Goal: Task Accomplishment & Management: Use online tool/utility

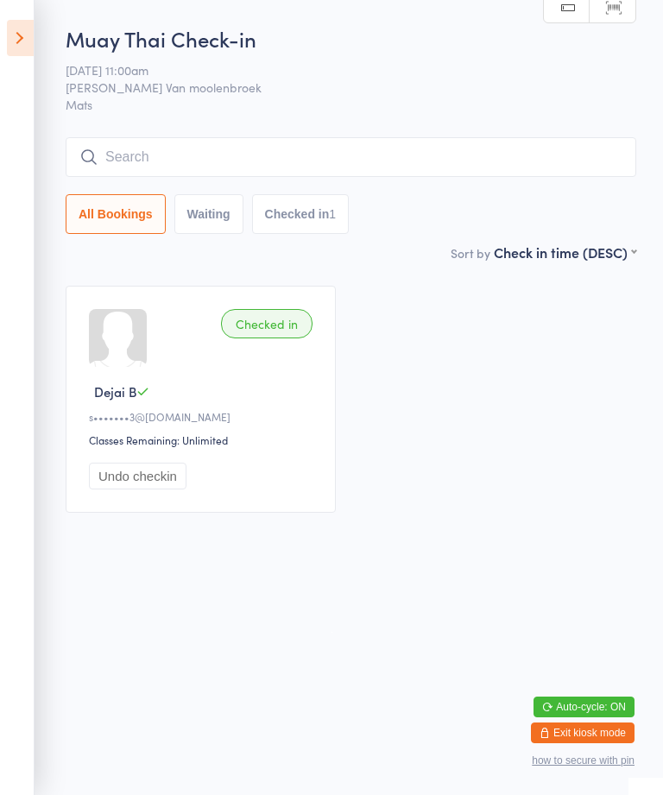
click at [566, 521] on div "Checked in Dejai B s•••••••3@[DOMAIN_NAME] Classes Remaining: Unlimited Undo ch…" at bounding box center [351, 399] width 602 height 258
click at [575, 723] on button "Exit kiosk mode" at bounding box center [583, 733] width 104 height 21
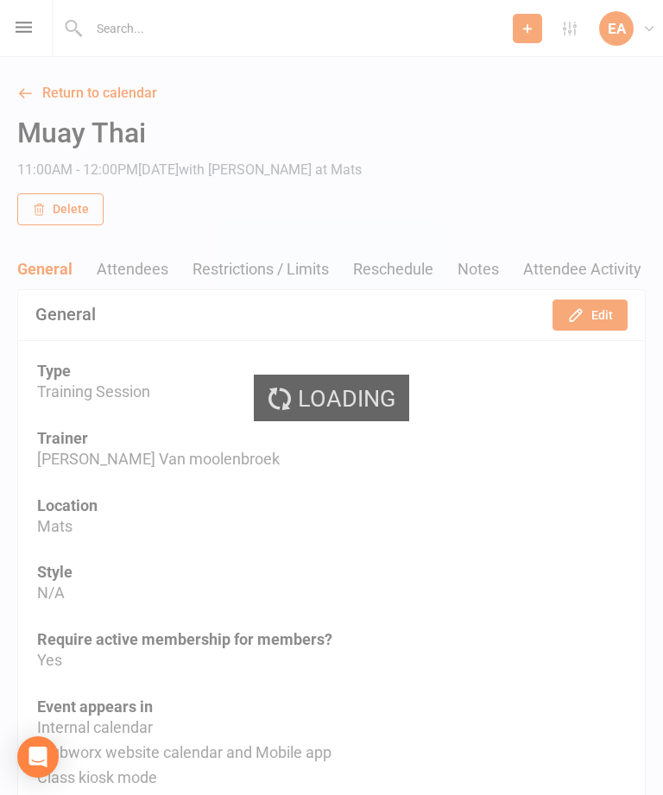
click at [22, 26] on div "Loading" at bounding box center [331, 397] width 663 height 795
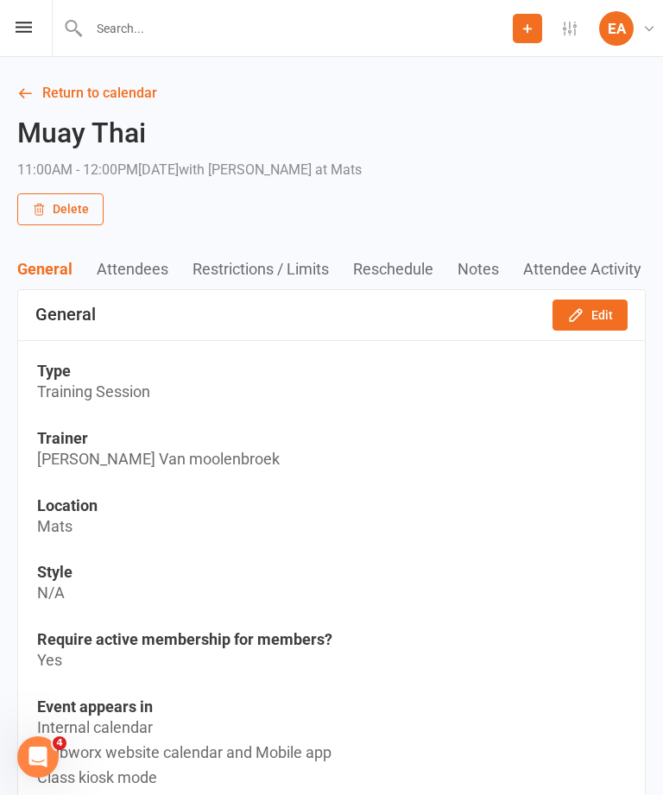
click at [19, 12] on div "Prospect Member Non-attending contact Class / event Appointment Grading event T…" at bounding box center [331, 28] width 663 height 57
click at [22, 31] on icon at bounding box center [24, 27] width 16 height 11
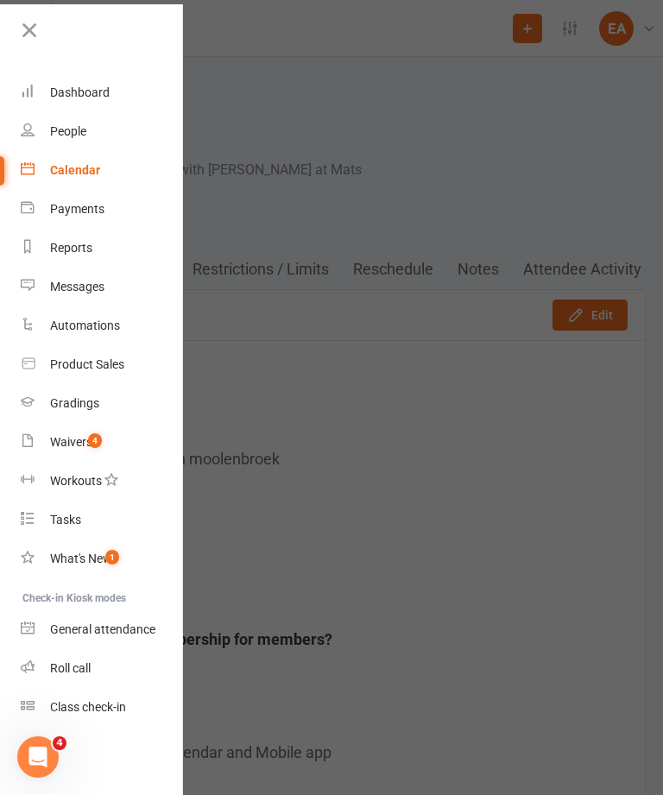
click at [119, 705] on div "Class check-in" at bounding box center [88, 707] width 76 height 14
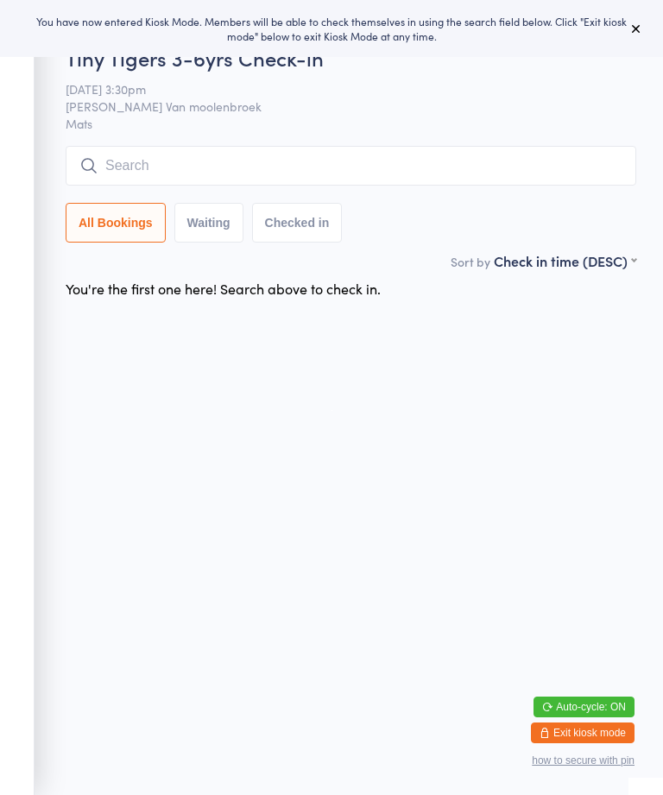
click at [633, 19] on button at bounding box center [636, 28] width 21 height 21
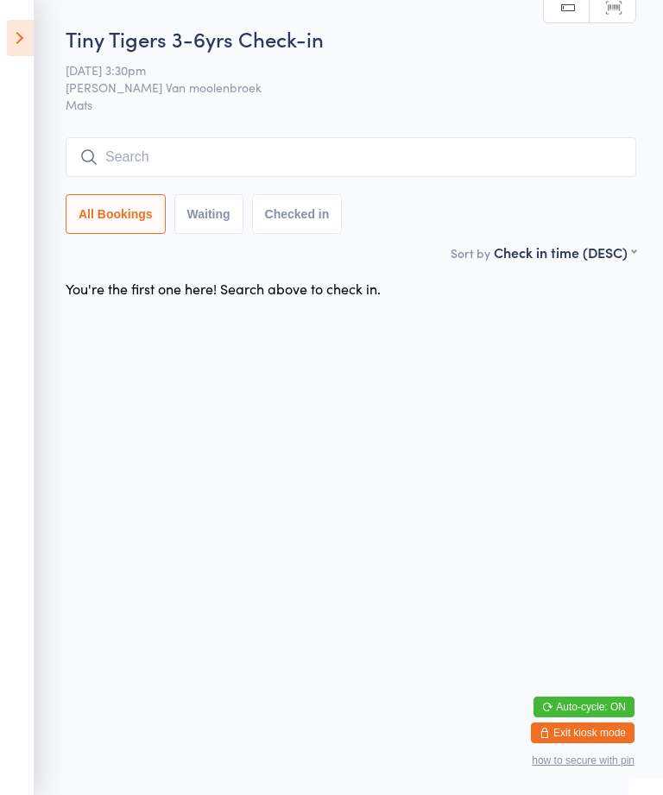
click at [205, 139] on input "search" at bounding box center [351, 157] width 571 height 40
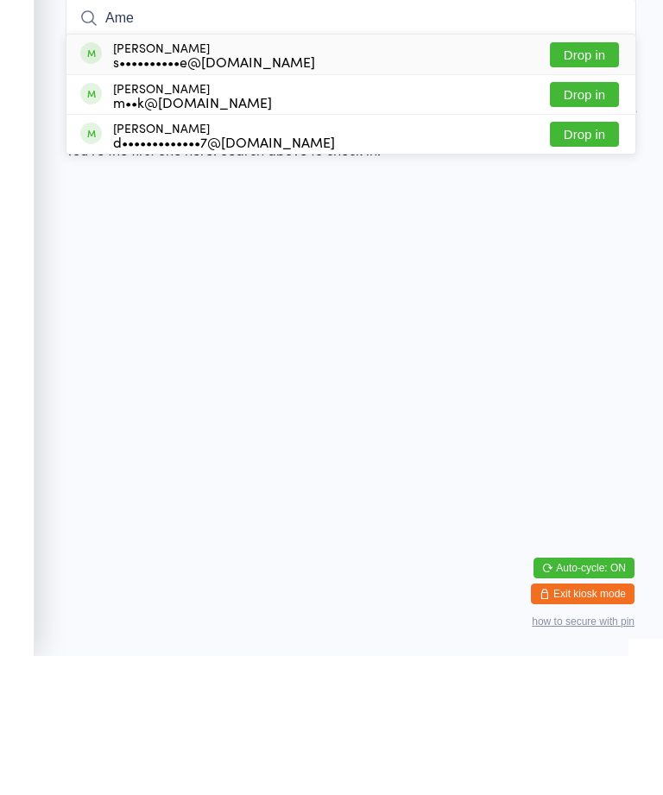
type input "Ame"
click at [589, 181] on button "Drop in" at bounding box center [584, 193] width 69 height 25
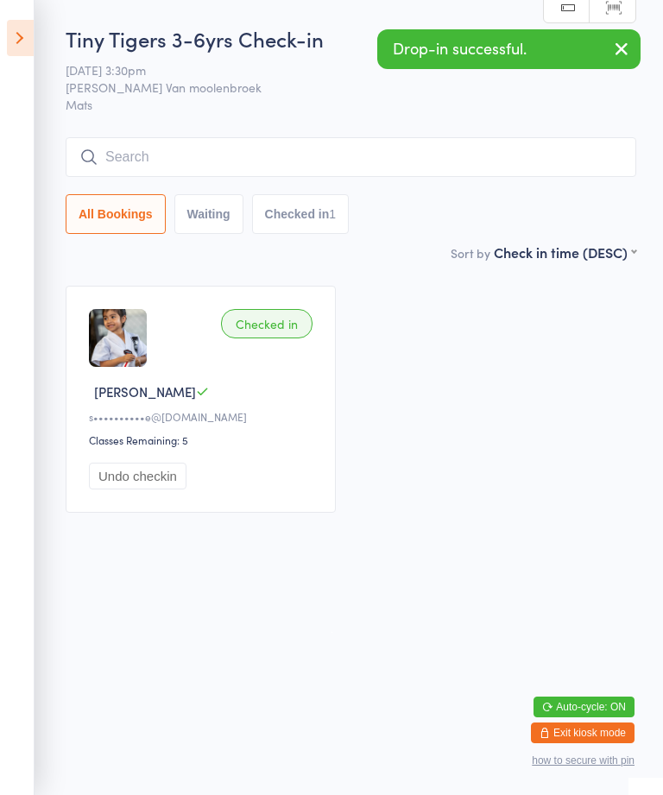
click at [12, 40] on icon at bounding box center [20, 38] width 27 height 36
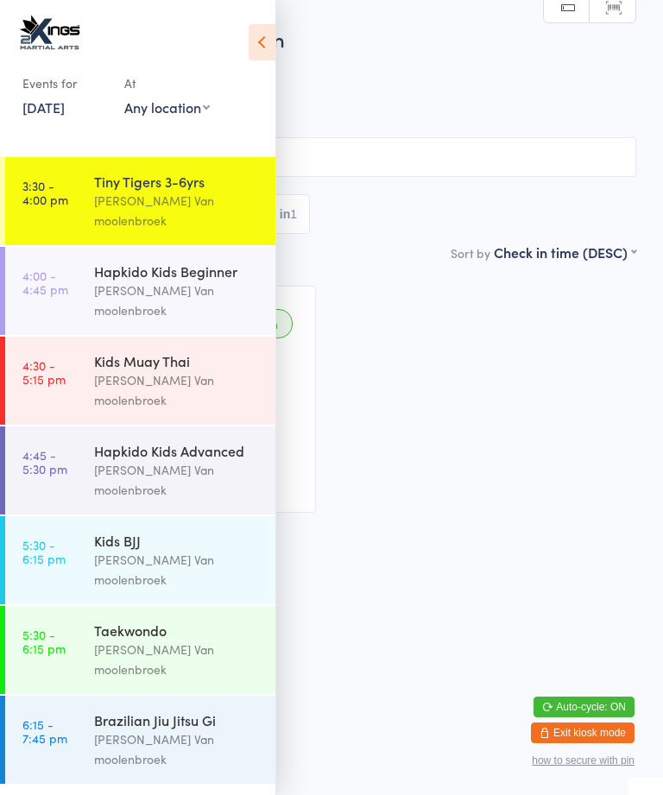
click at [164, 371] on div "[PERSON_NAME] Van moolenbroek" at bounding box center [177, 391] width 167 height 40
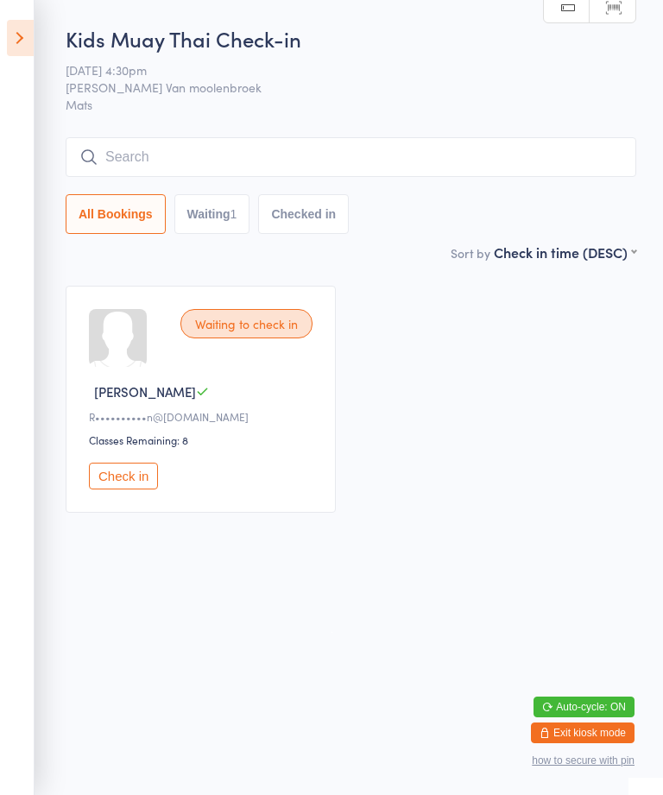
click at [233, 163] on input "search" at bounding box center [351, 157] width 571 height 40
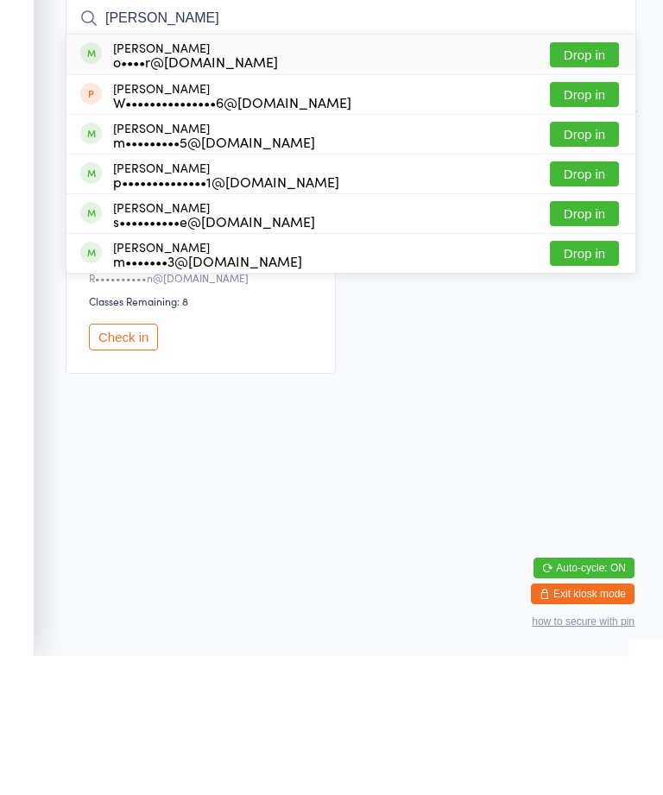
type input "Oliver"
click at [181, 353] on div "s••••••••••e@hotmail.com" at bounding box center [214, 360] width 202 height 14
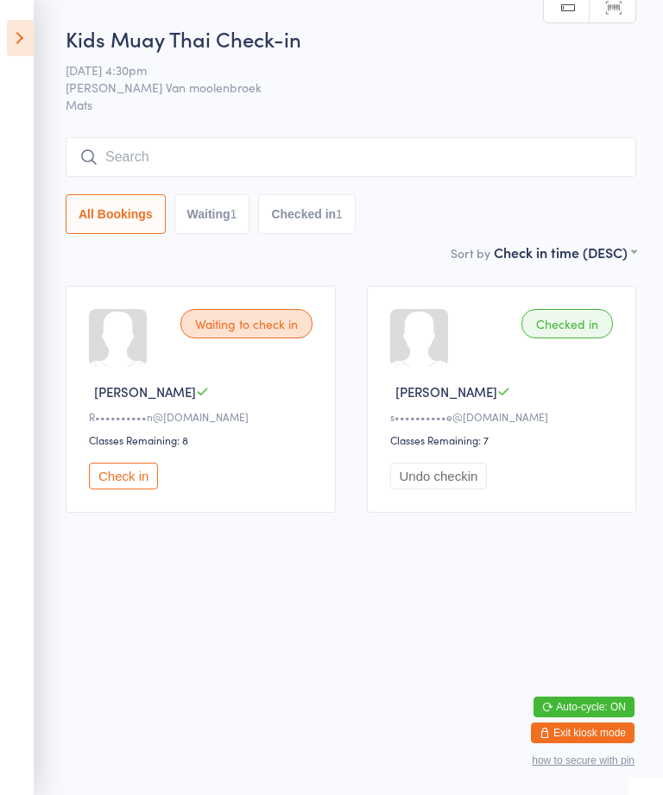
click at [9, 33] on icon at bounding box center [20, 38] width 27 height 36
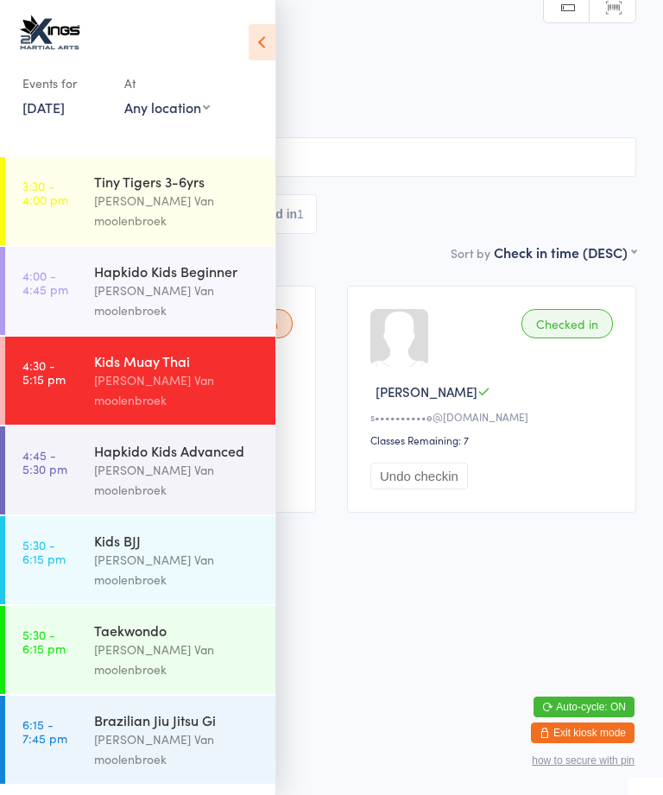
click at [147, 201] on div "[PERSON_NAME] Van moolenbroek" at bounding box center [177, 211] width 167 height 40
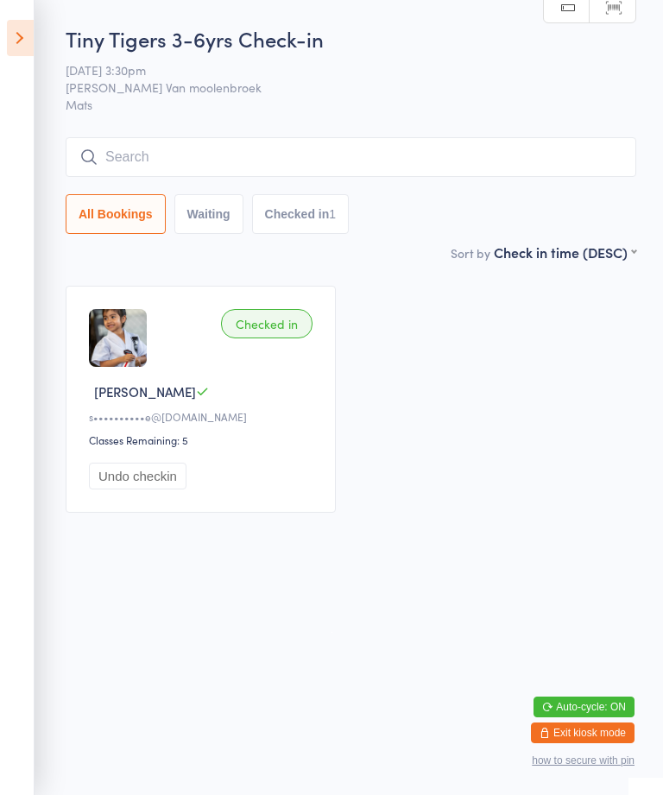
click at [253, 162] on input "search" at bounding box center [351, 157] width 571 height 40
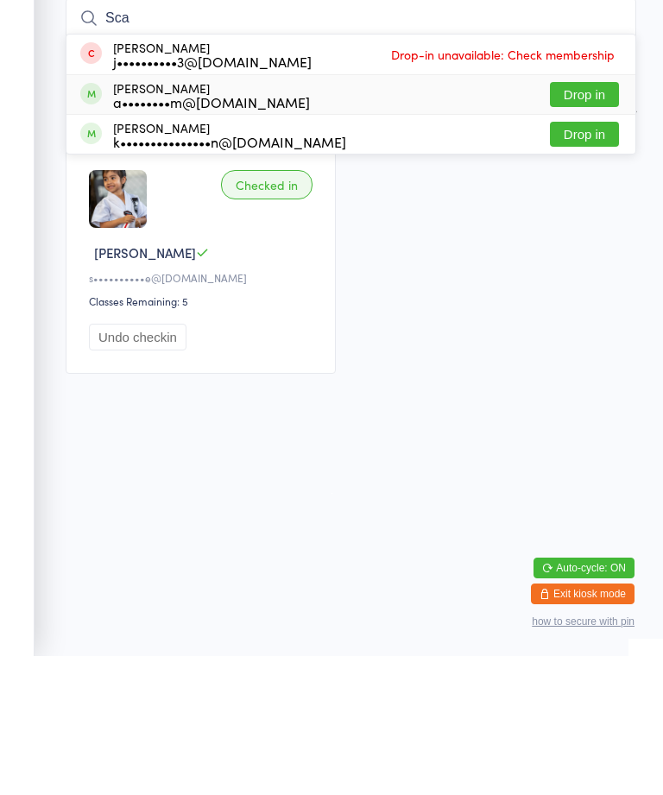
type input "Sca"
click at [266, 220] on div "Scarlett Mitchell a••••••••m@outlook.com" at bounding box center [211, 234] width 197 height 28
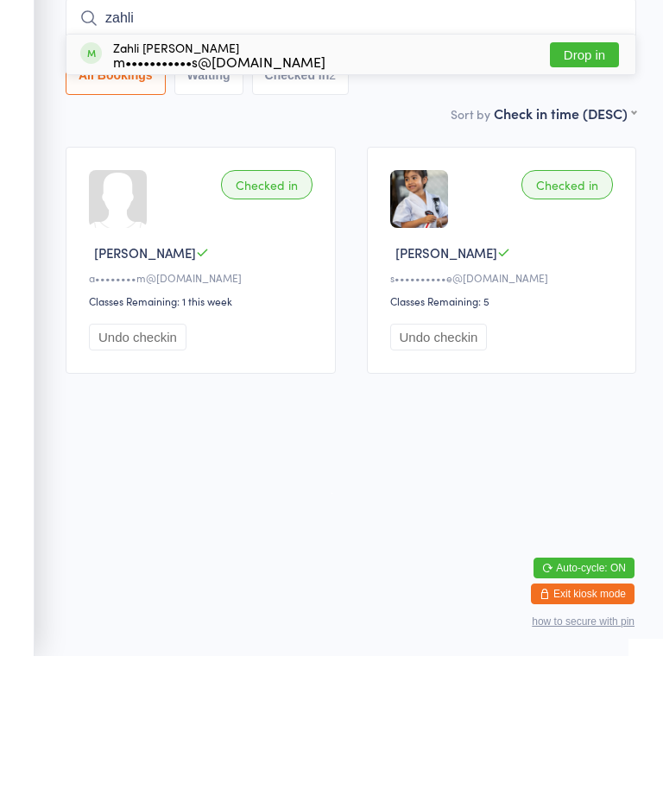
click at [156, 137] on input "zahli" at bounding box center [351, 157] width 571 height 40
type input "zahli"
click at [127, 193] on div "m•••••••••••s@gmail.com" at bounding box center [219, 200] width 212 height 14
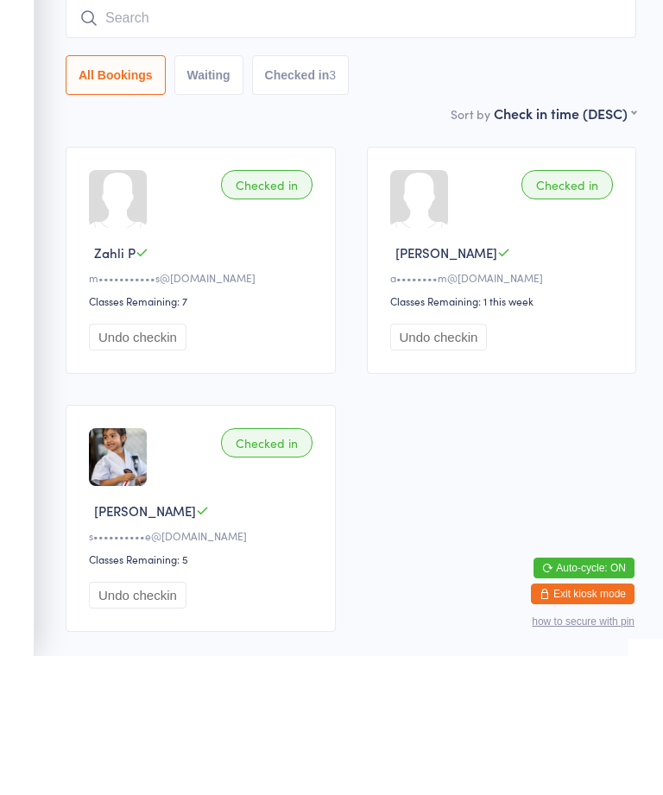
click at [257, 286] on div "Checked in Zahli P m•••••••••••s@gmail.com Classes Remaining: 7 Undo checkin" at bounding box center [201, 399] width 270 height 227
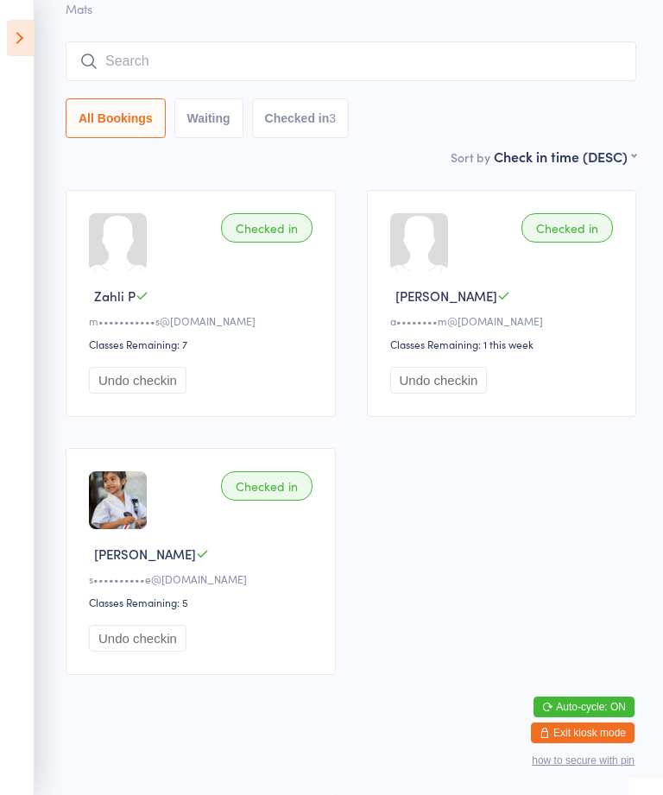
click at [256, 221] on div "Checked in" at bounding box center [267, 227] width 92 height 29
click at [26, 31] on icon at bounding box center [20, 38] width 27 height 36
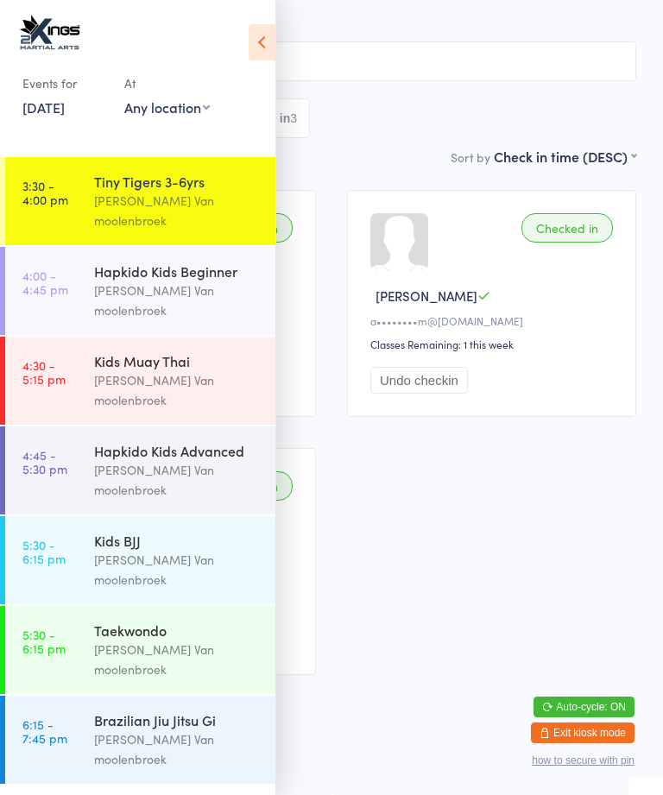
click at [211, 262] on div "Hapkido Kids Beginner" at bounding box center [177, 271] width 167 height 19
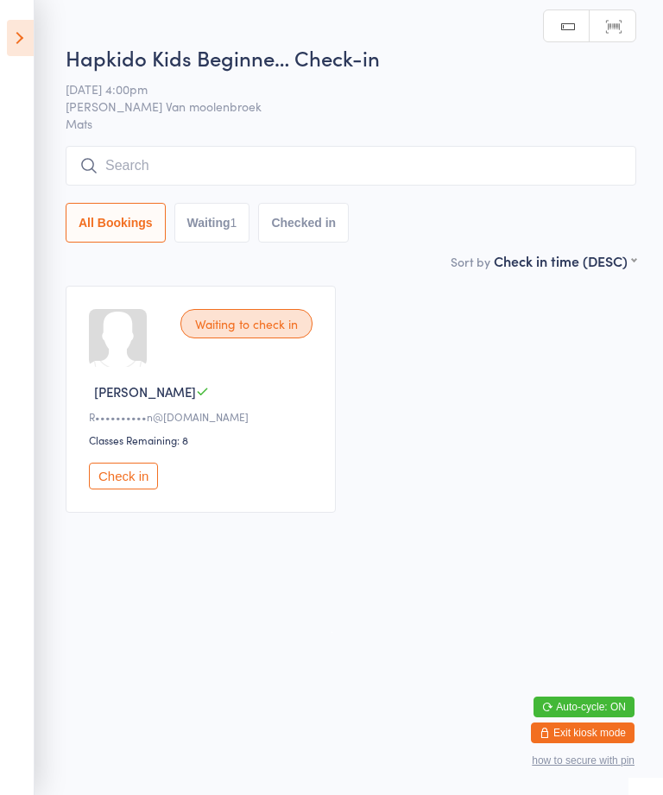
click at [377, 158] on input "search" at bounding box center [351, 166] width 571 height 40
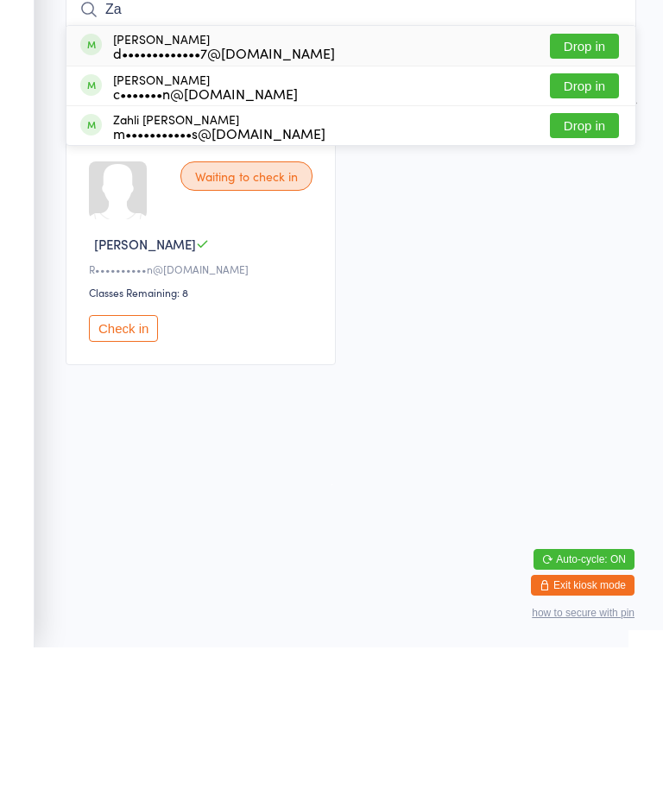
type input "Za"
click at [594, 261] on button "Drop in" at bounding box center [584, 273] width 69 height 25
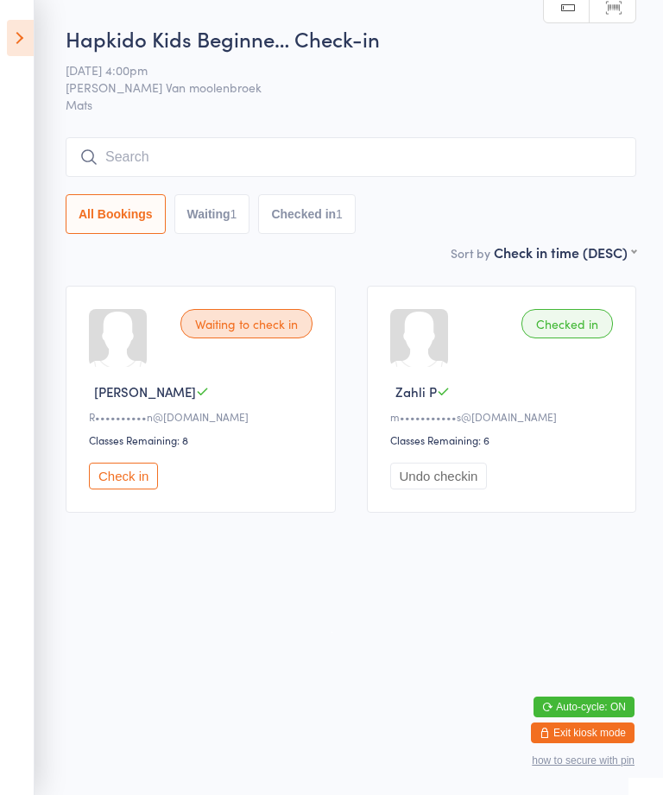
click at [33, 10] on aside "Events for 15 Sep, 2025 15 Sep, 2025 September 2025 Sun Mon Tue Wed Thu Fri Sat…" at bounding box center [17, 397] width 35 height 795
click at [46, 34] on ui-view "Hapkido Kids Beginne… Check-in 15 Sep 4:00pm Shantal Van moolenbroek Mats Manua…" at bounding box center [331, 276] width 663 height 504
click at [27, 22] on icon at bounding box center [20, 38] width 27 height 36
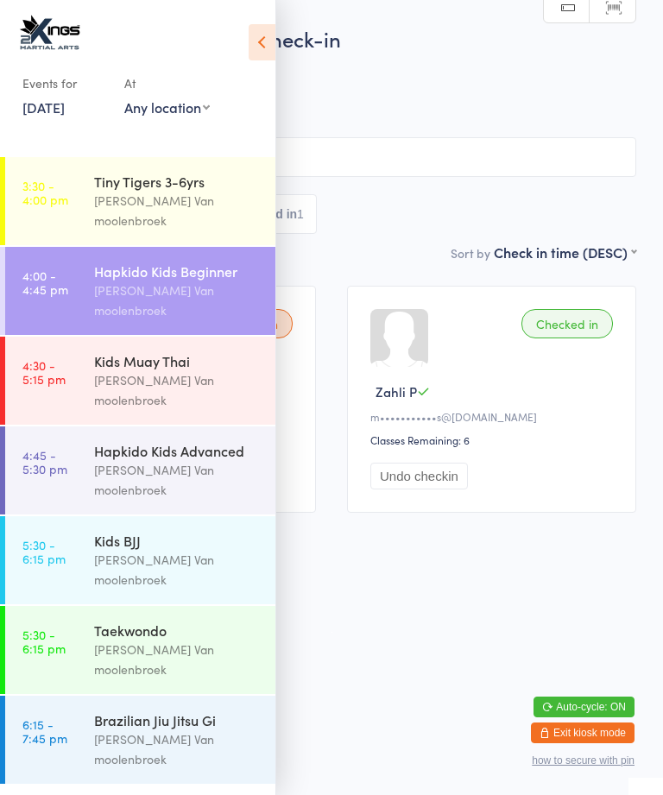
click at [29, 10] on div "Events for 15 Sep, 2025 15 Sep, 2025 September 2025 Sun Mon Tue Wed Thu Fri Sat…" at bounding box center [138, 68] width 276 height 137
click at [259, 32] on icon at bounding box center [262, 42] width 27 height 36
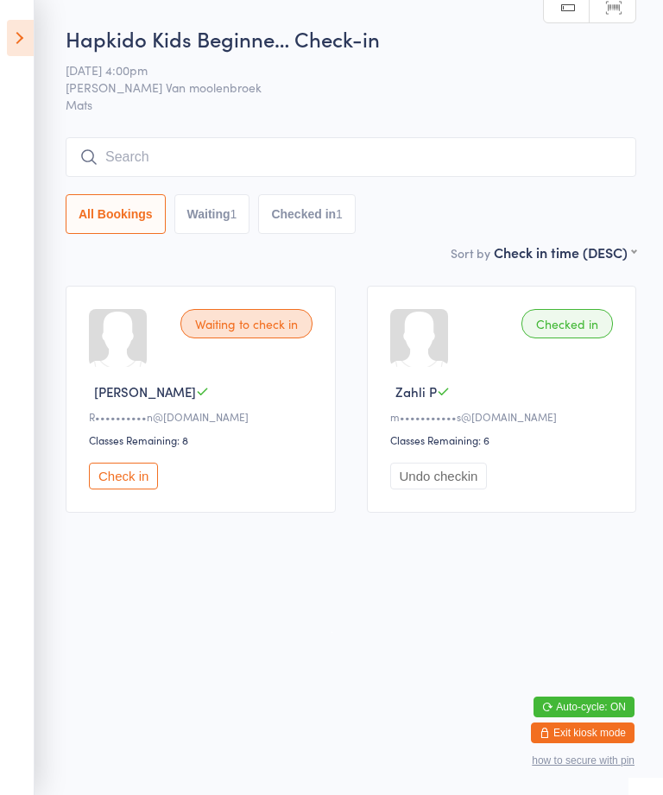
click at [148, 153] on input "search" at bounding box center [351, 157] width 571 height 40
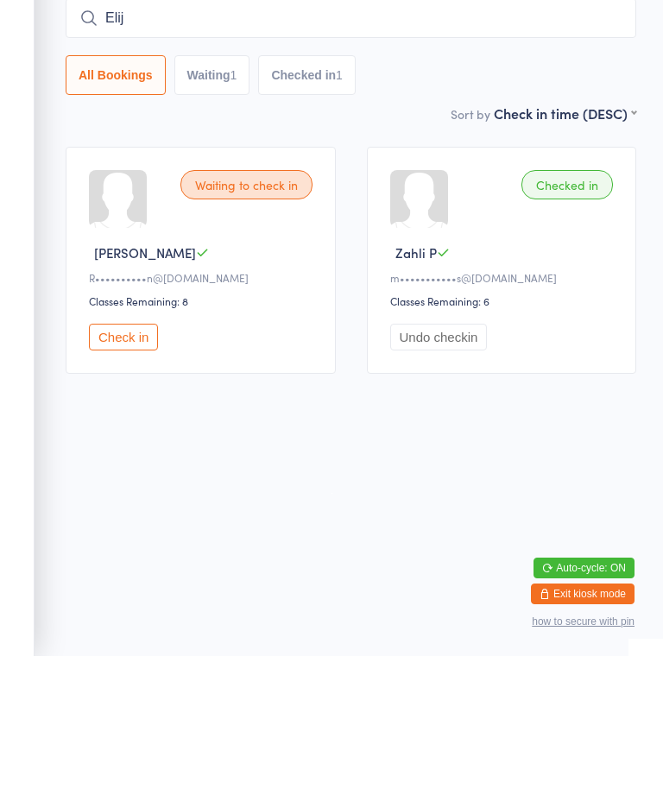
type input "Elij"
click at [122, 463] on button "Check in" at bounding box center [123, 476] width 69 height 27
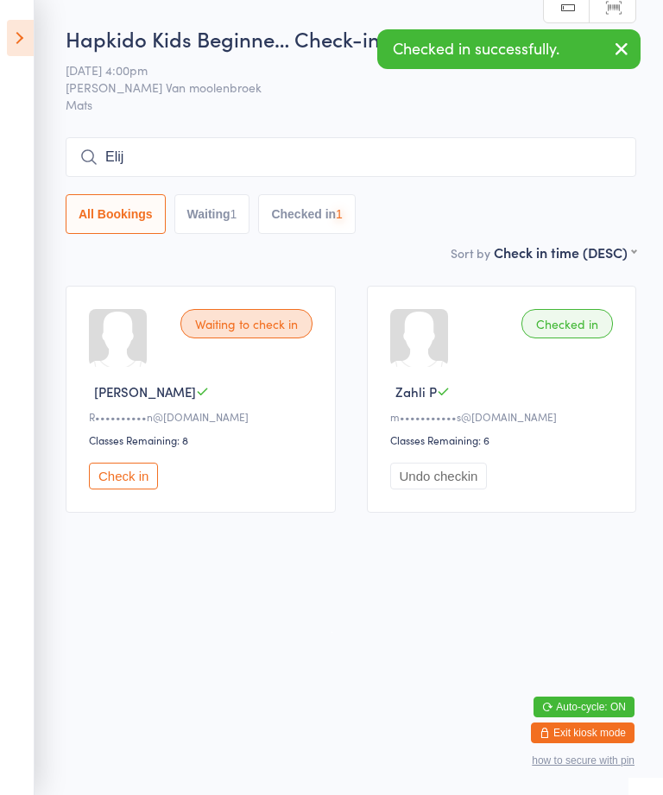
click at [162, 146] on input "Elij" at bounding box center [351, 157] width 571 height 40
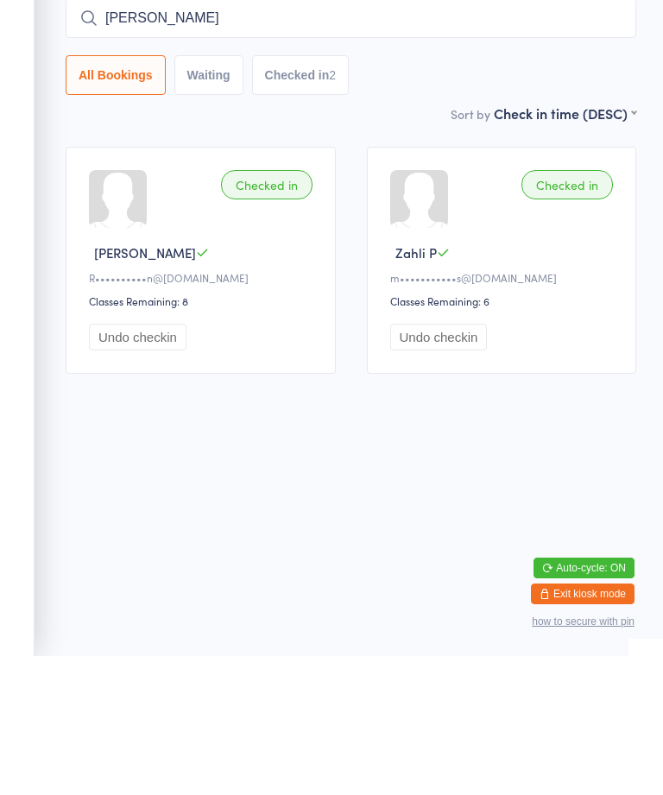
type input "Xavier"
click at [199, 194] on button "Waiting" at bounding box center [208, 214] width 69 height 40
select select "0"
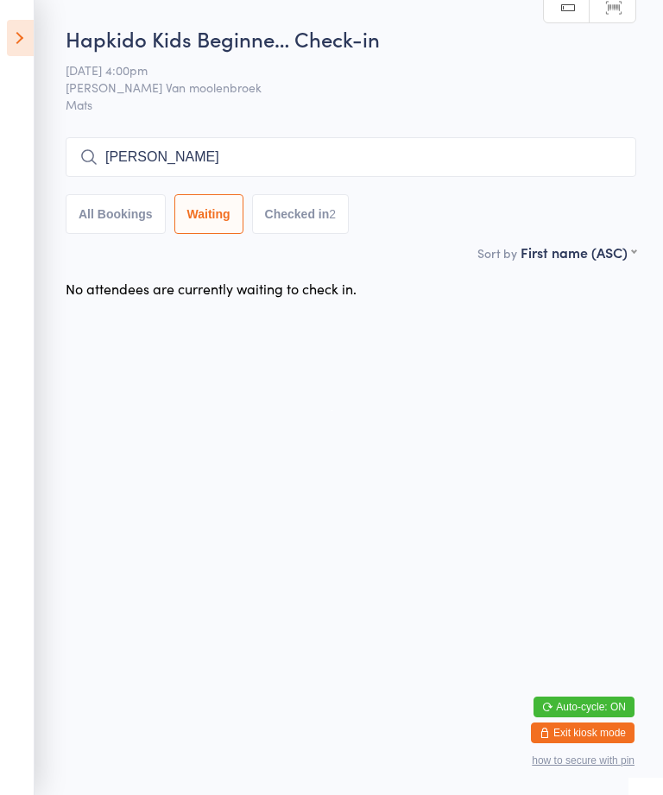
click at [29, 40] on icon at bounding box center [20, 38] width 27 height 36
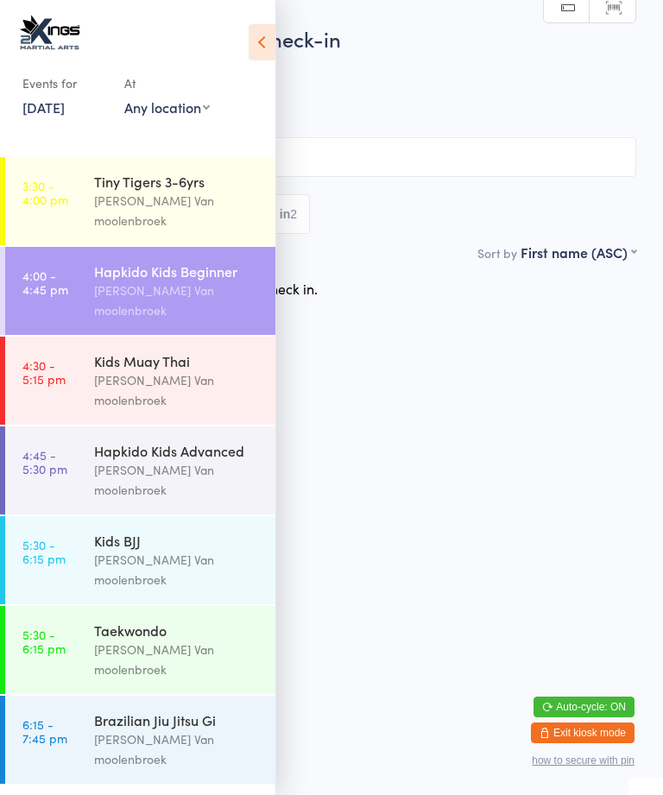
click at [161, 352] on div "Kids Muay Thai" at bounding box center [177, 361] width 167 height 19
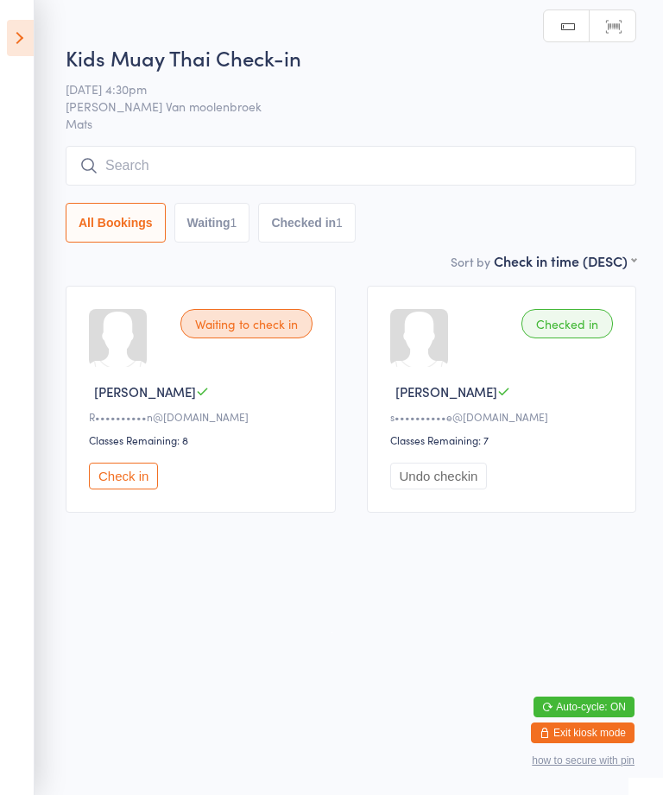
click at [178, 154] on input "search" at bounding box center [351, 166] width 571 height 40
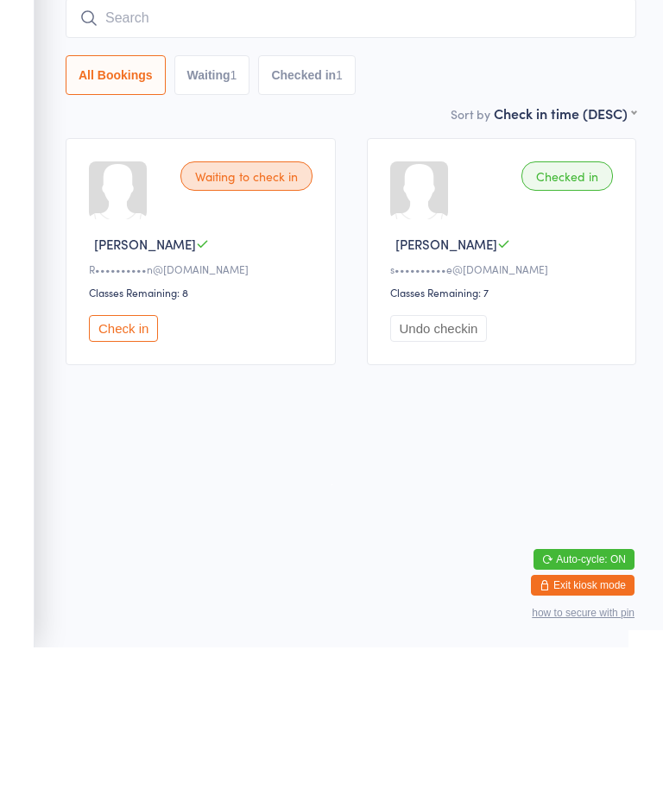
click at [130, 463] on button "Check in" at bounding box center [123, 476] width 69 height 27
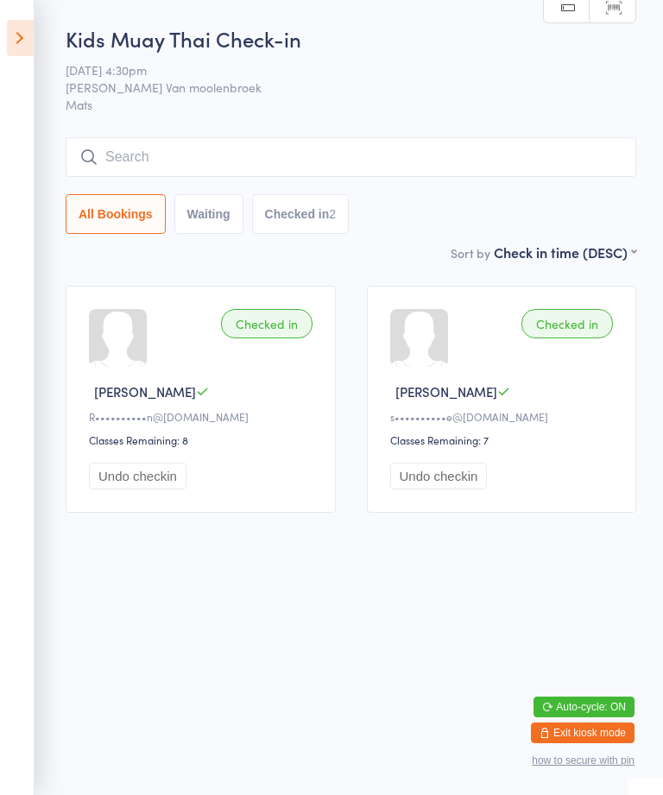
click at [170, 139] on input "search" at bounding box center [351, 157] width 571 height 40
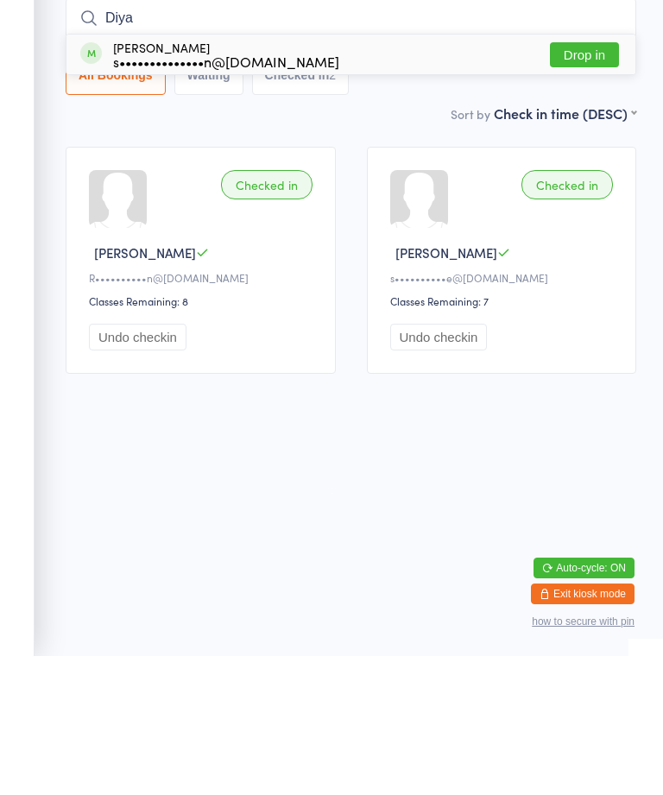
type input "Diya"
click at [600, 181] on button "Drop in" at bounding box center [584, 193] width 69 height 25
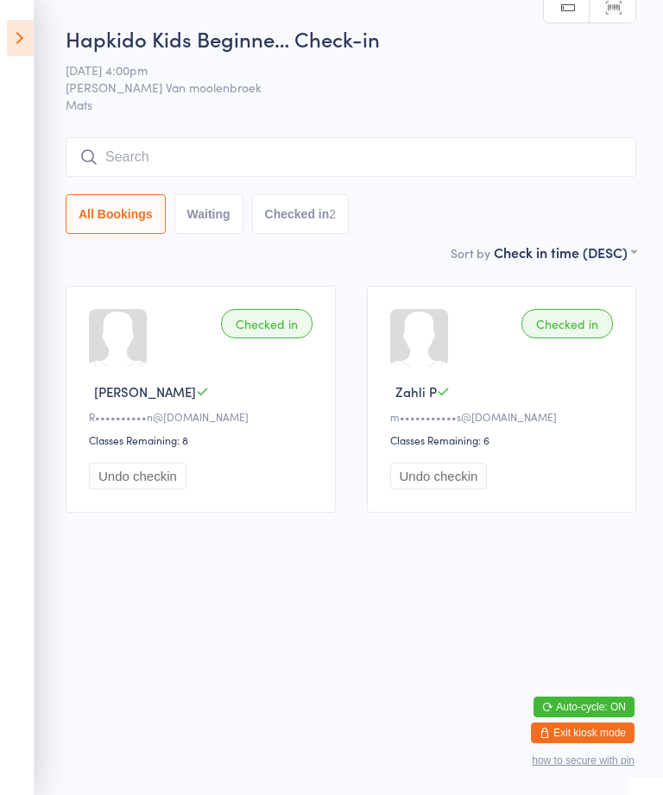
click at [145, 144] on input "search" at bounding box center [351, 157] width 571 height 40
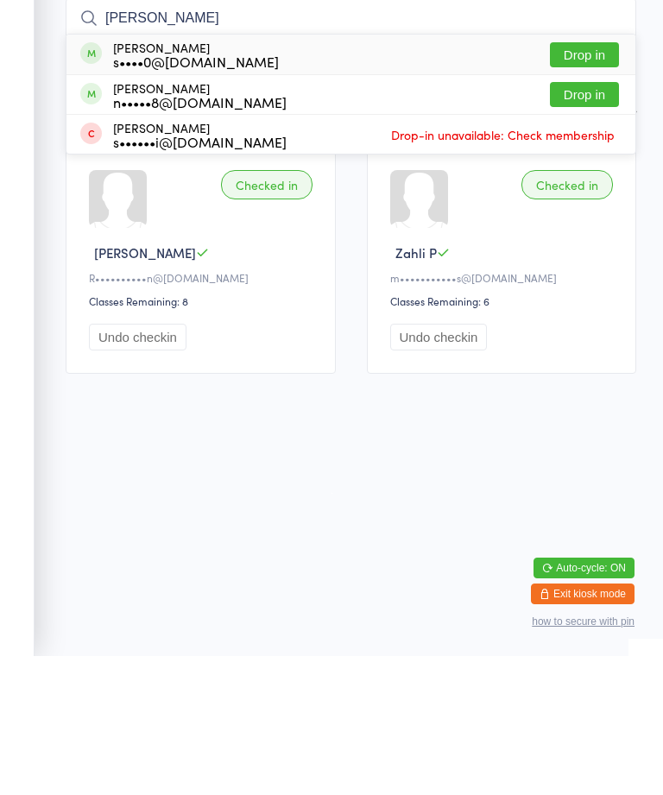
type input "Ethan"
click at [121, 193] on div "s••••0@outlook.com" at bounding box center [196, 200] width 166 height 14
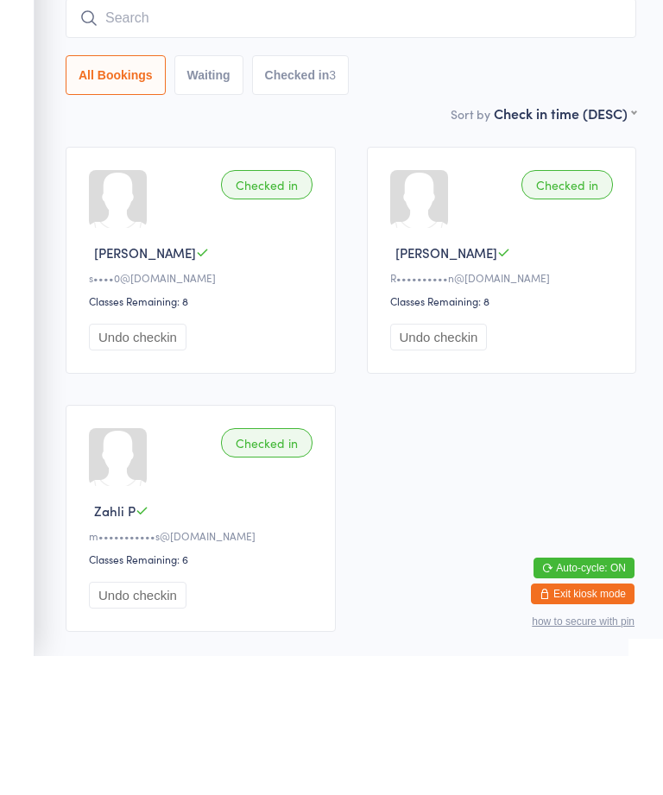
click at [219, 433] on div "Classes Remaining: 8" at bounding box center [203, 440] width 229 height 15
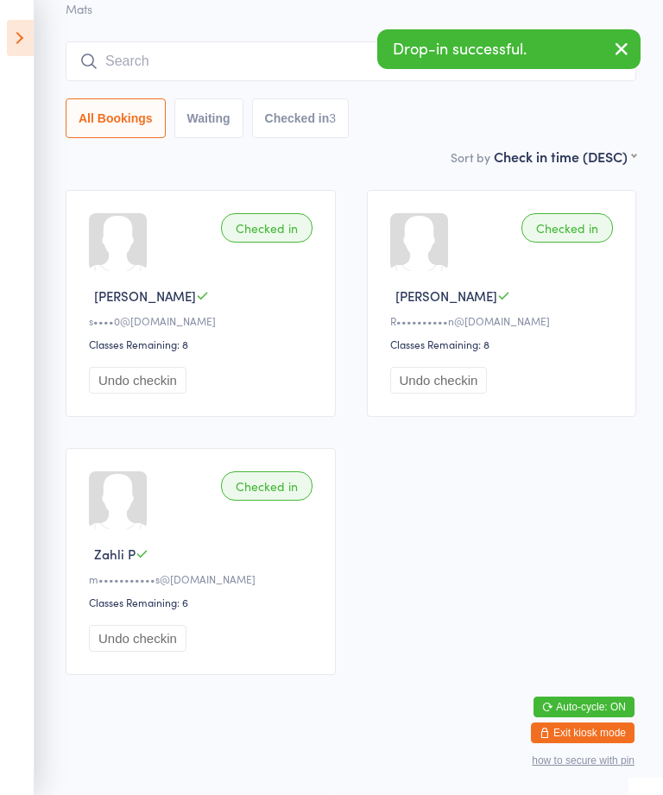
click at [271, 213] on div "Checked in" at bounding box center [267, 227] width 92 height 29
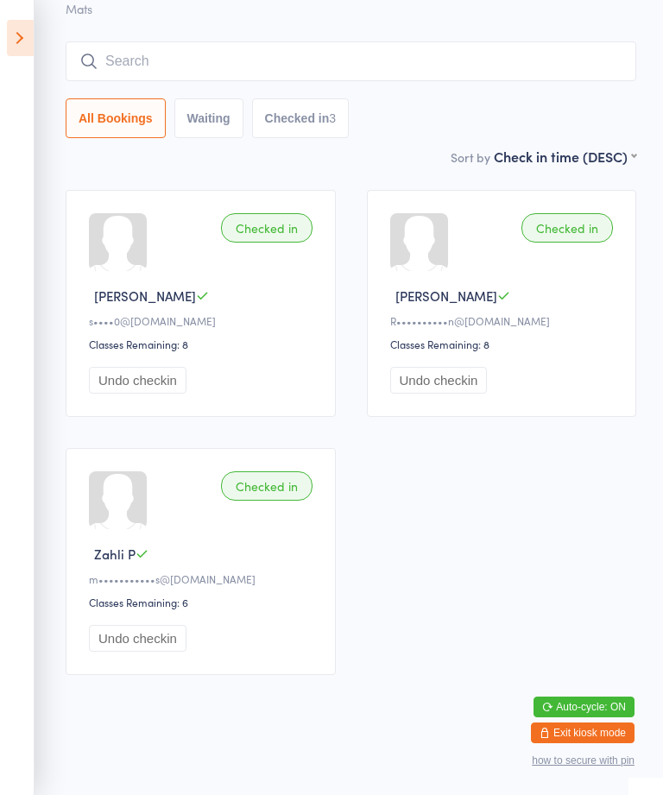
click at [215, 41] on input "search" at bounding box center [351, 61] width 571 height 40
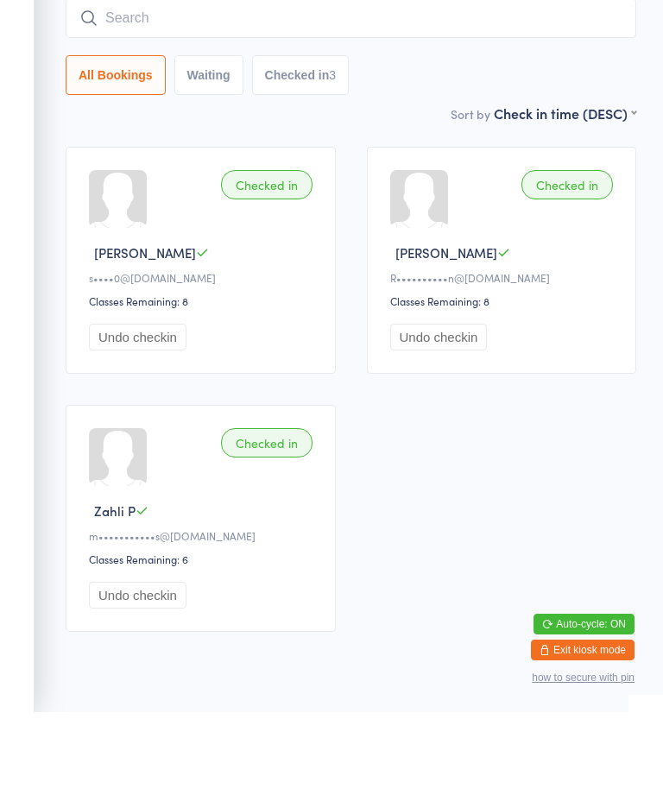
scroll to position [0, 0]
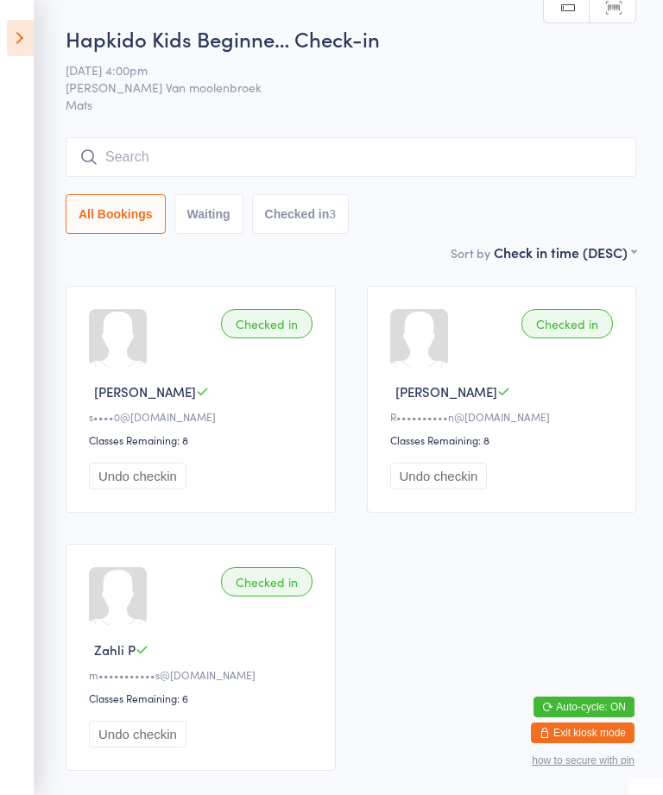
click at [19, 35] on icon at bounding box center [20, 38] width 27 height 36
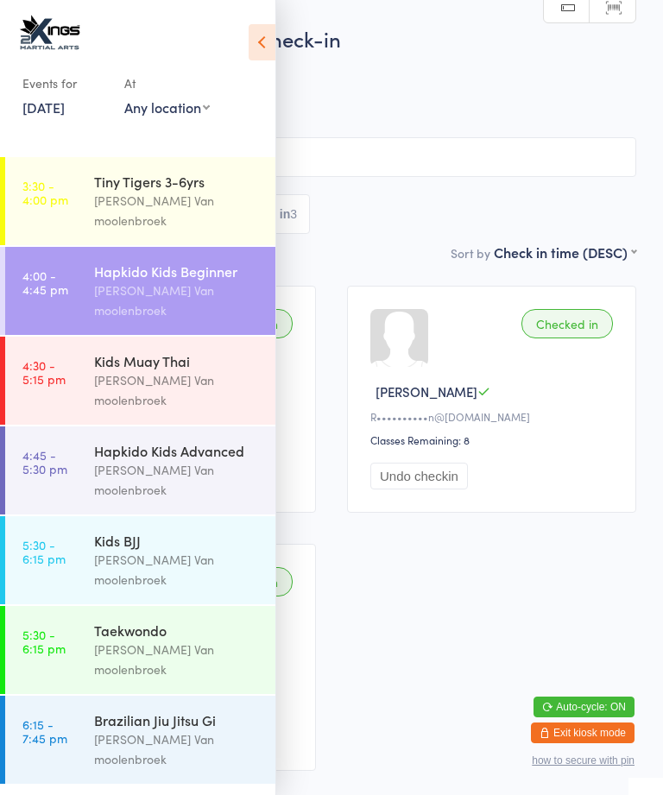
click at [164, 371] on div "[PERSON_NAME] Van moolenbroek" at bounding box center [177, 391] width 167 height 40
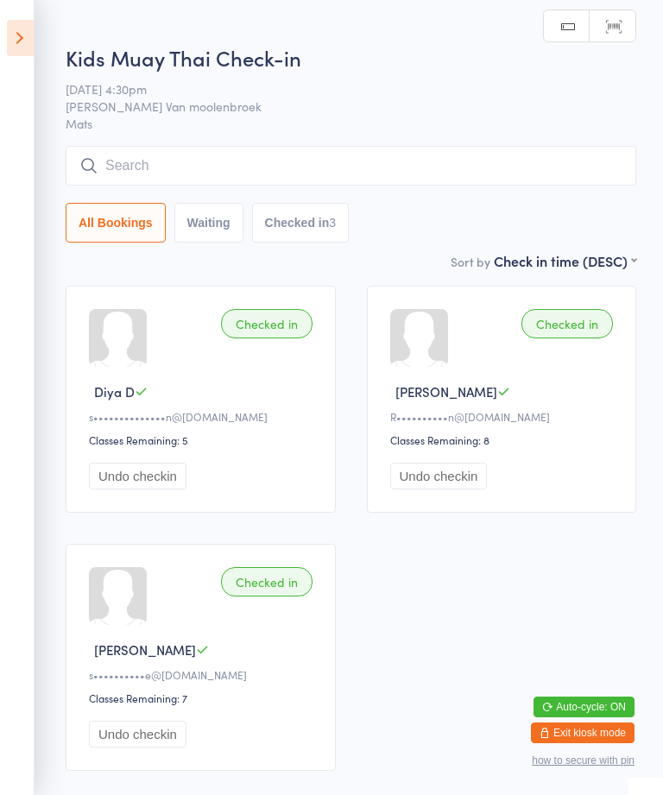
click at [409, 177] on input "search" at bounding box center [351, 166] width 571 height 40
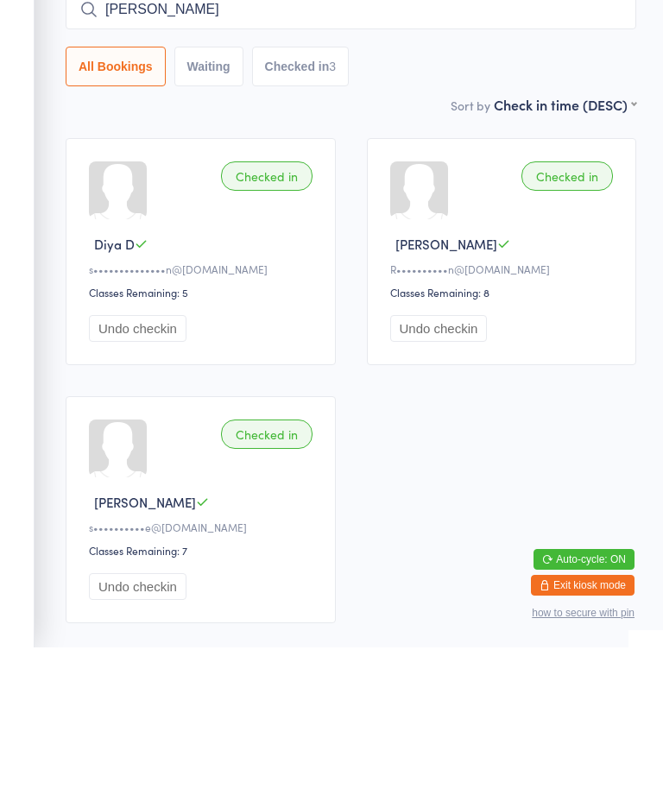
type input "Anna"
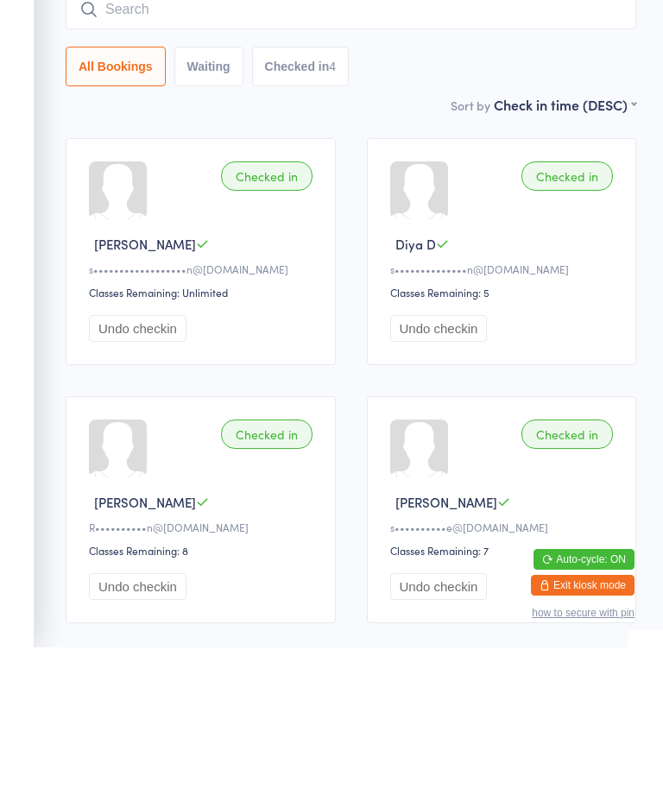
type input "a"
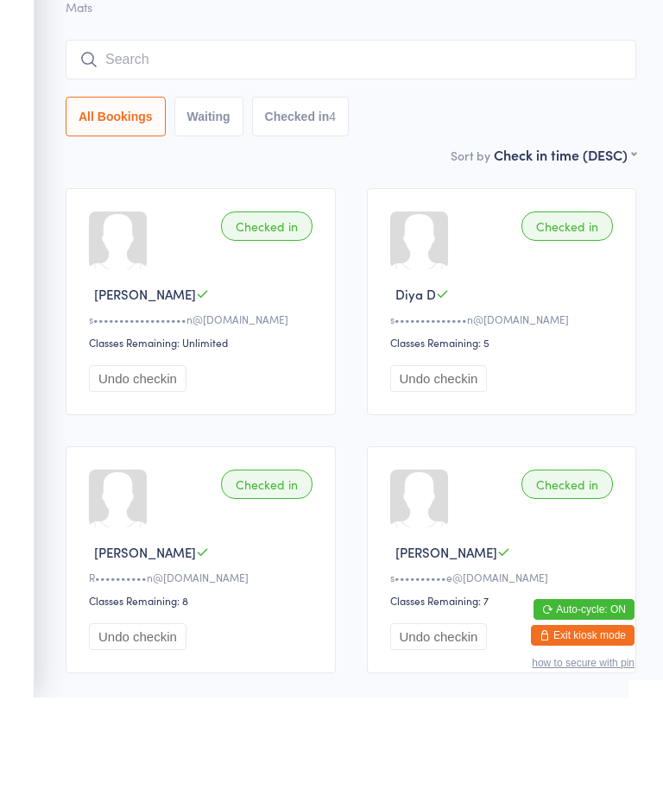
click at [534, 286] on div "Checked in Diya D s••••••••••••••n@yahoo.com Classes Remaining: 5 Undo checkin" at bounding box center [502, 399] width 270 height 227
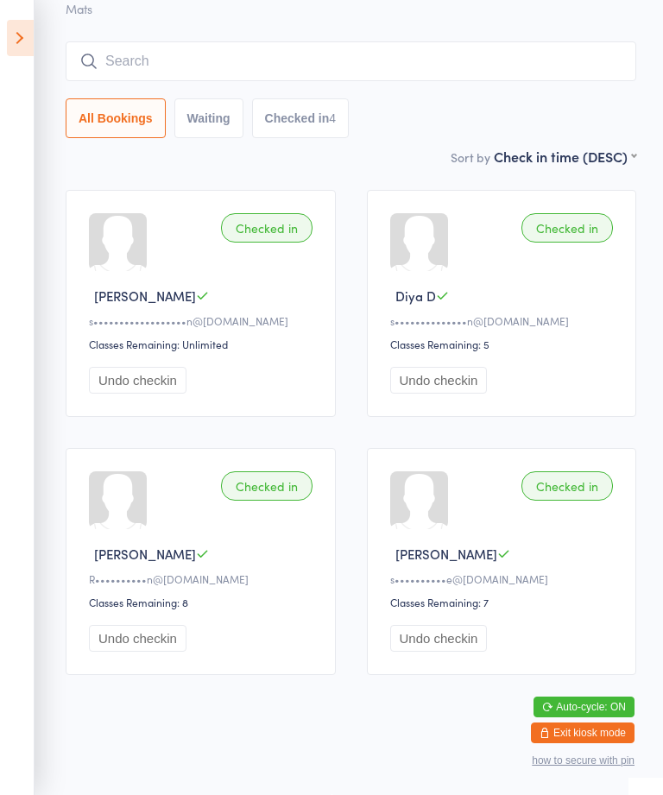
click at [366, 60] on input "search" at bounding box center [351, 61] width 571 height 40
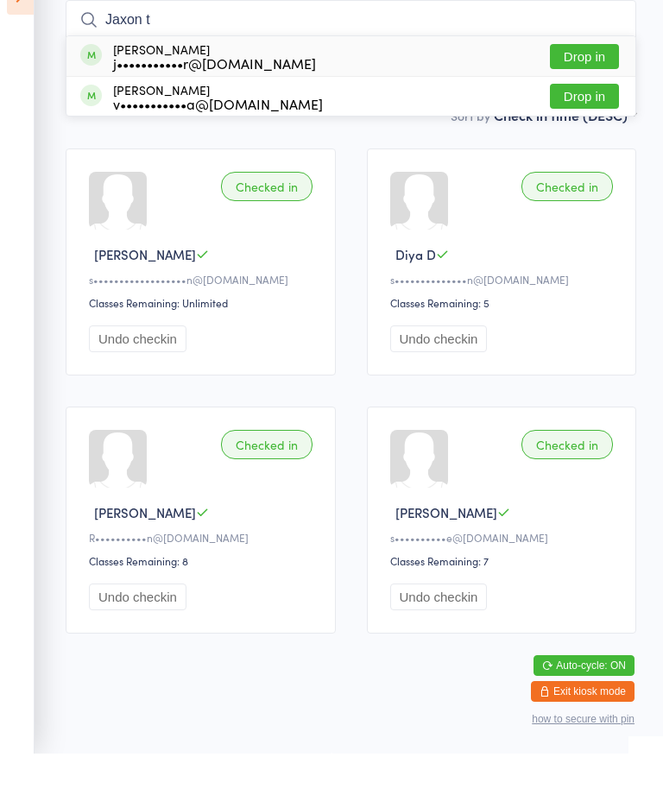
type input "Jaxon t"
click at [600, 86] on button "Drop in" at bounding box center [584, 98] width 69 height 25
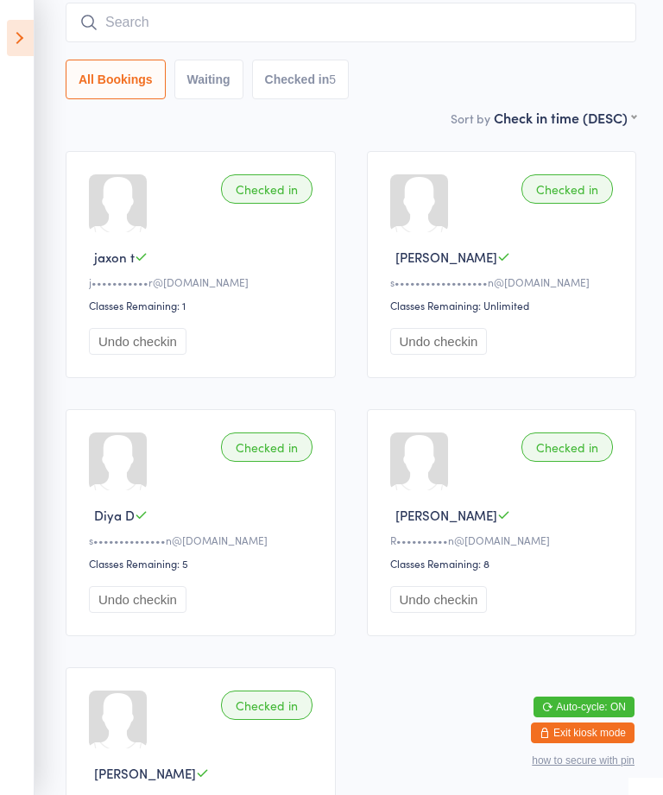
scroll to position [137, 0]
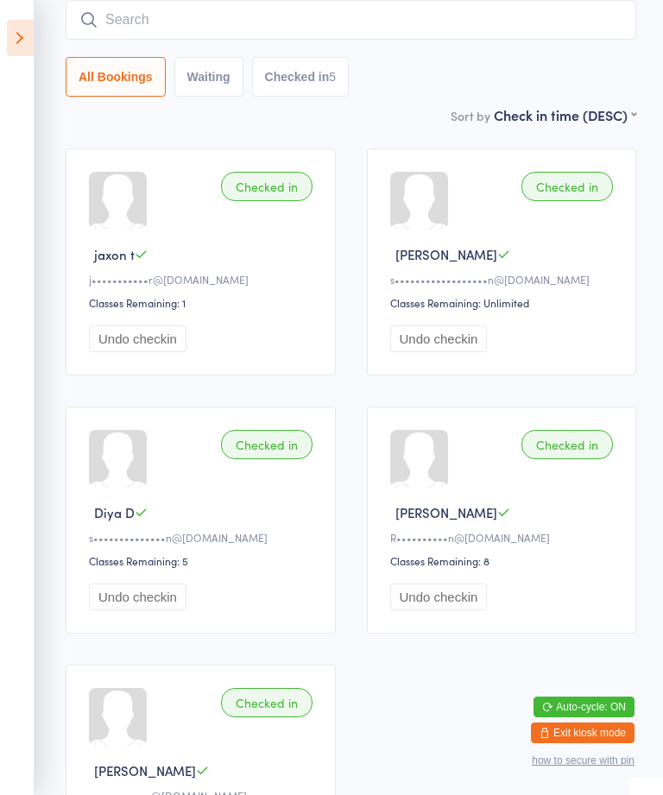
click at [168, 349] on button "Undo checkin" at bounding box center [138, 339] width 98 height 27
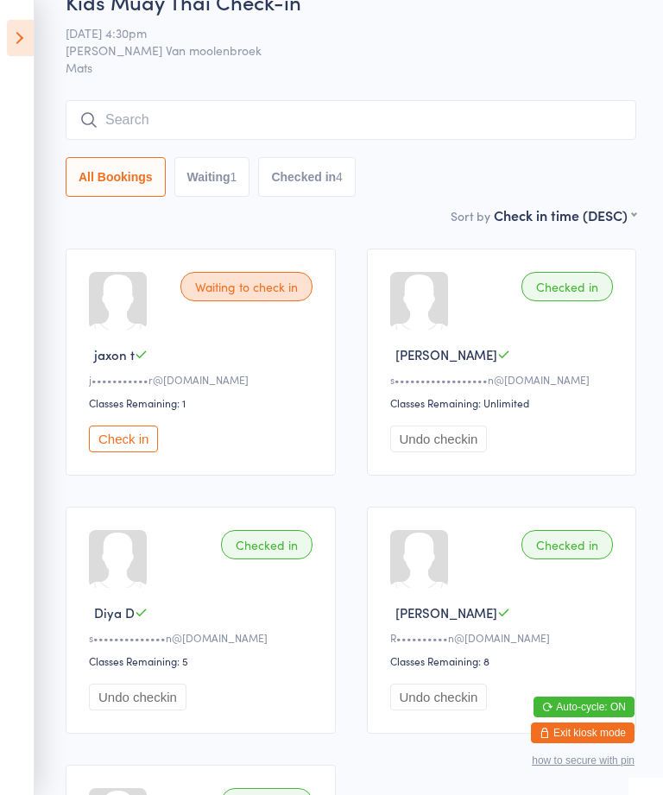
scroll to position [0, 0]
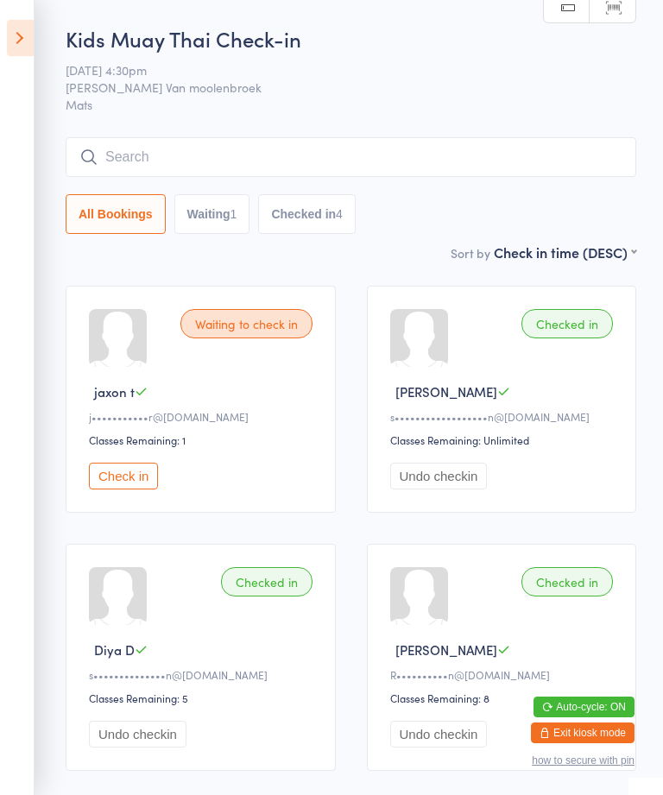
click at [28, 37] on icon at bounding box center [20, 38] width 27 height 36
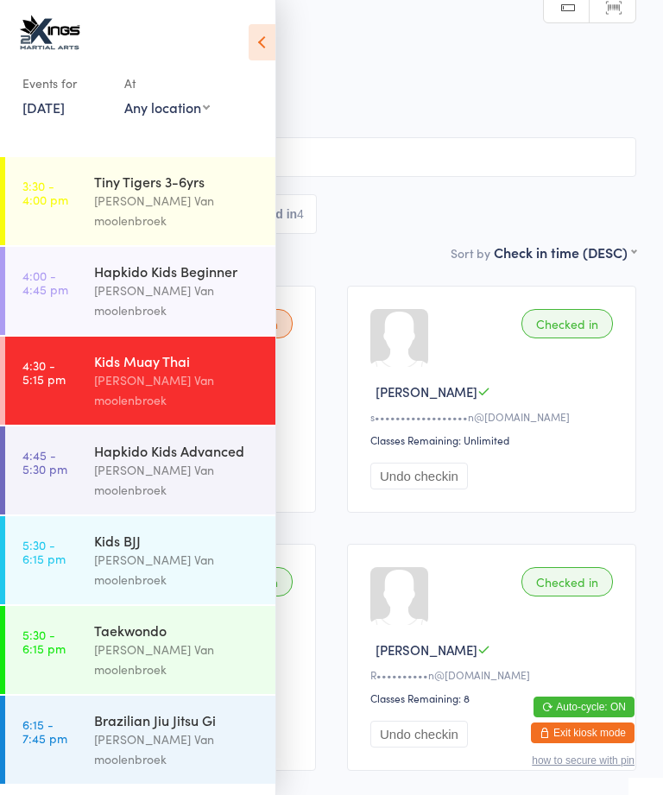
click at [198, 281] on div "[PERSON_NAME] Van moolenbroek" at bounding box center [177, 301] width 167 height 40
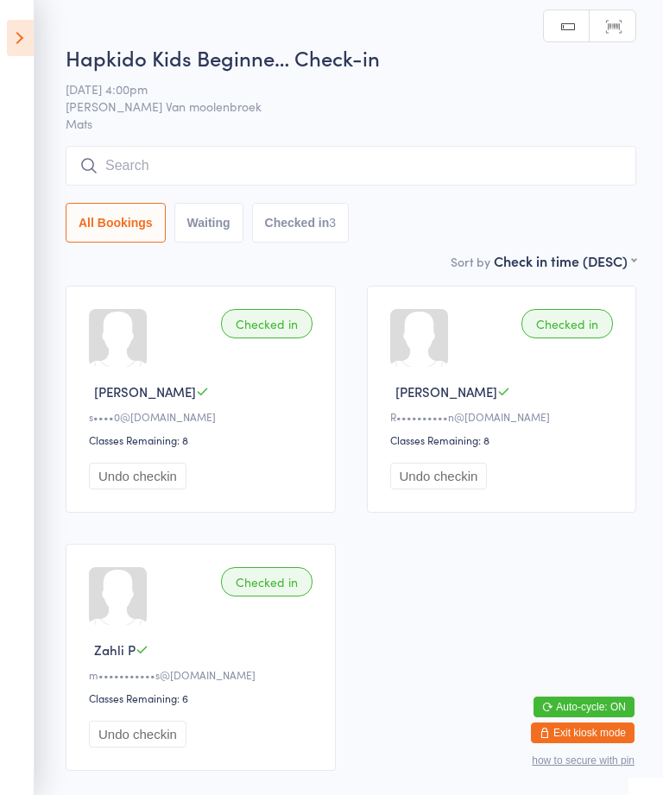
click at [250, 159] on input "search" at bounding box center [351, 166] width 571 height 40
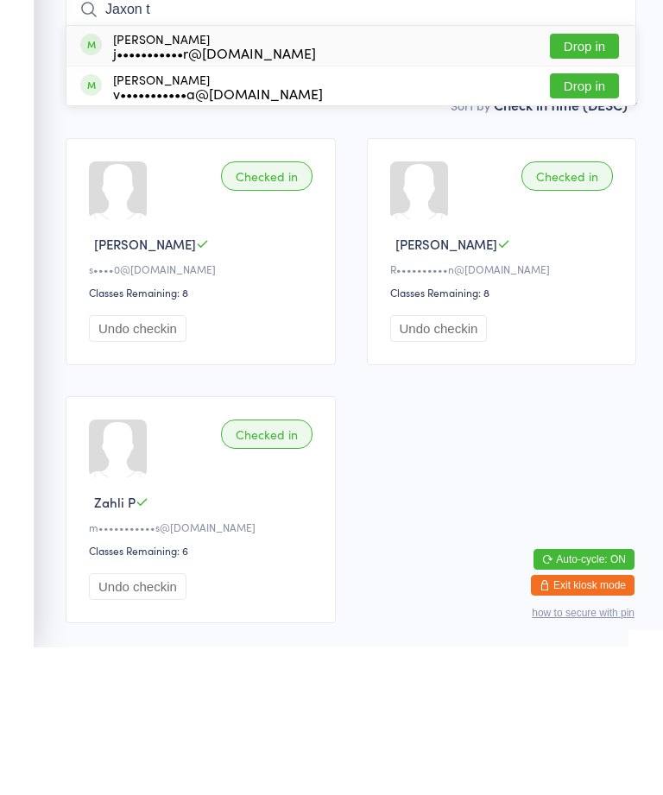
type input "Jaxon t"
click at [599, 181] on button "Drop in" at bounding box center [584, 193] width 69 height 25
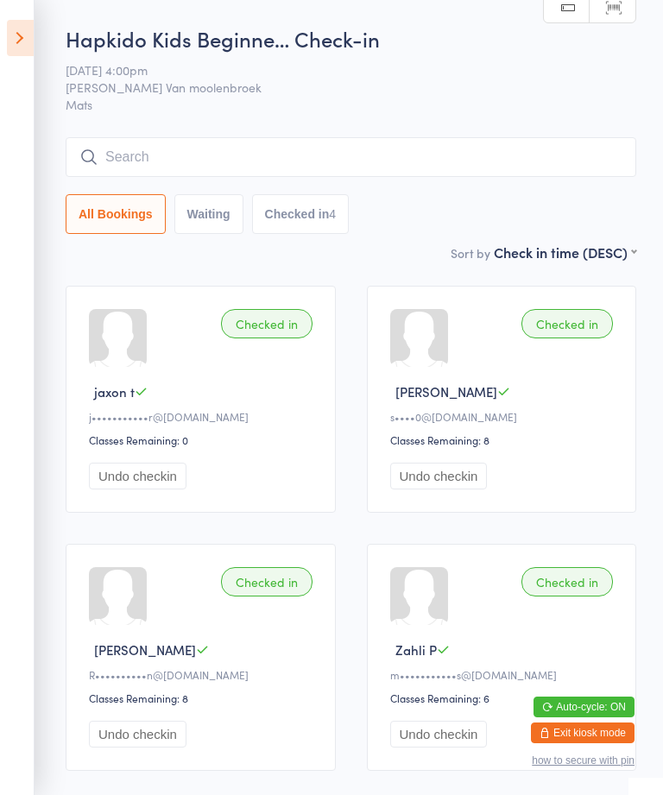
click at [579, 139] on input "search" at bounding box center [351, 157] width 571 height 40
click at [455, 150] on input "search" at bounding box center [351, 157] width 571 height 40
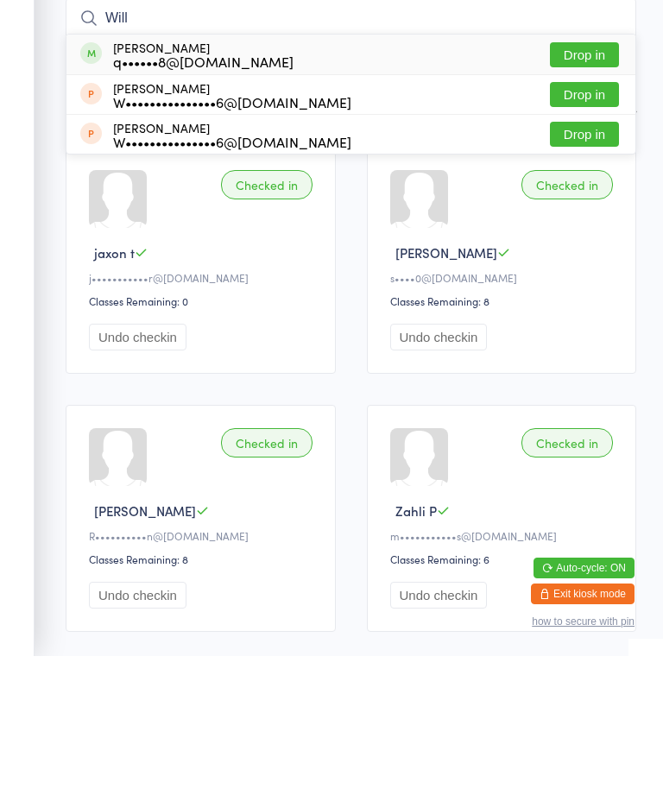
type input "Will"
click at [602, 181] on button "Drop in" at bounding box center [584, 193] width 69 height 25
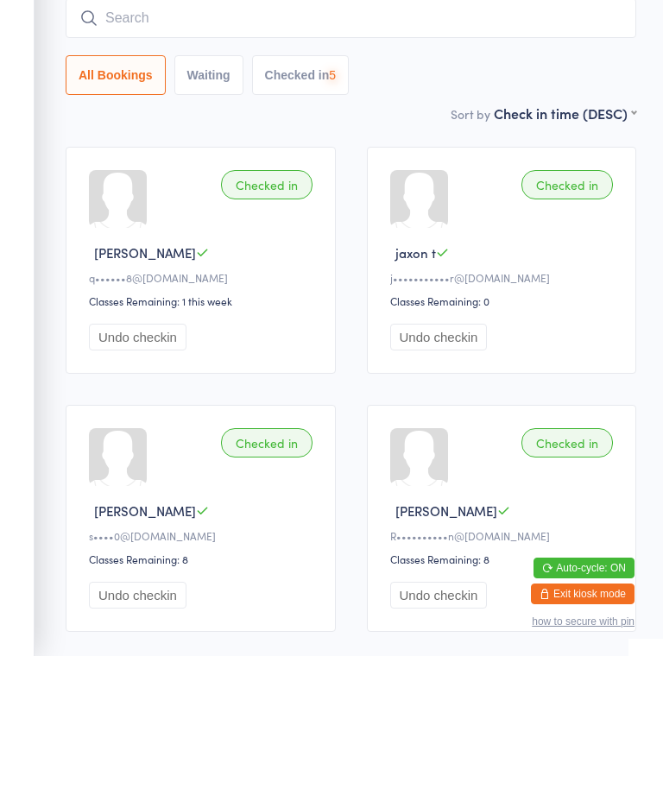
click at [458, 137] on input "search" at bounding box center [351, 157] width 571 height 40
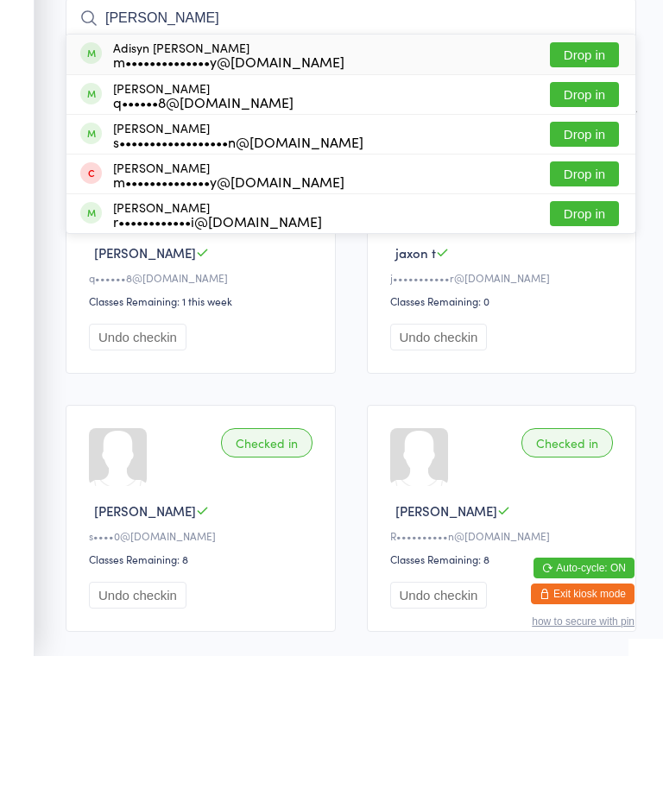
type input "Ann"
click at [584, 221] on button "Drop in" at bounding box center [584, 233] width 69 height 25
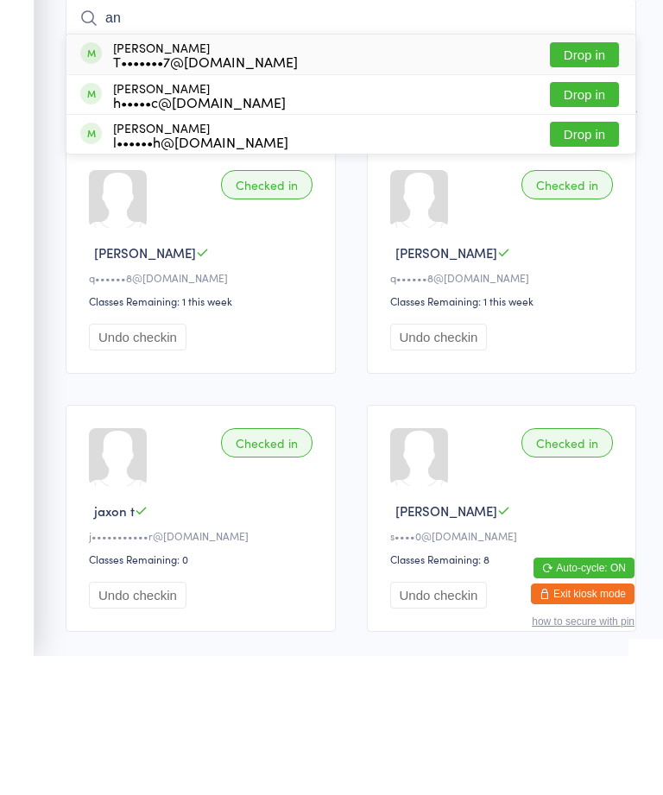
type input "an"
click at [597, 181] on button "Drop in" at bounding box center [584, 193] width 69 height 25
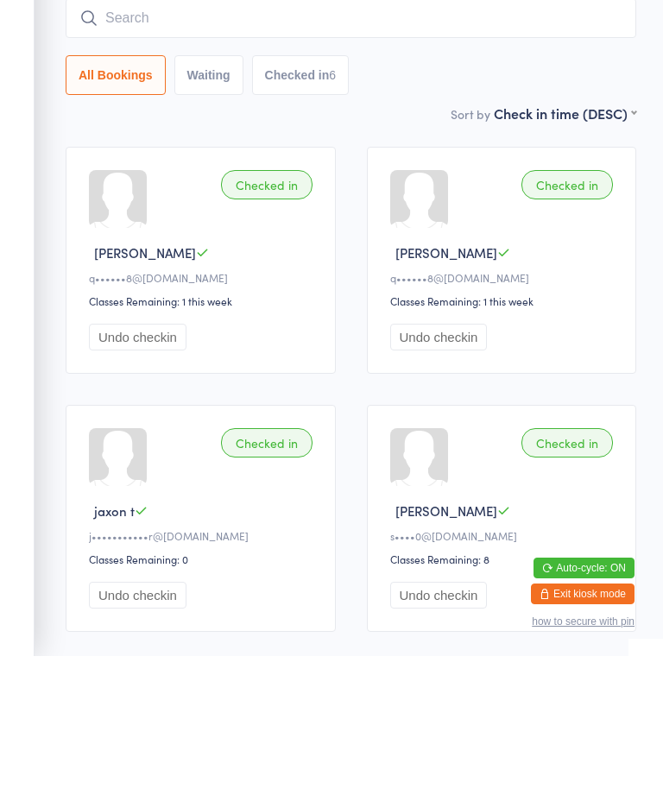
scroll to position [139, 0]
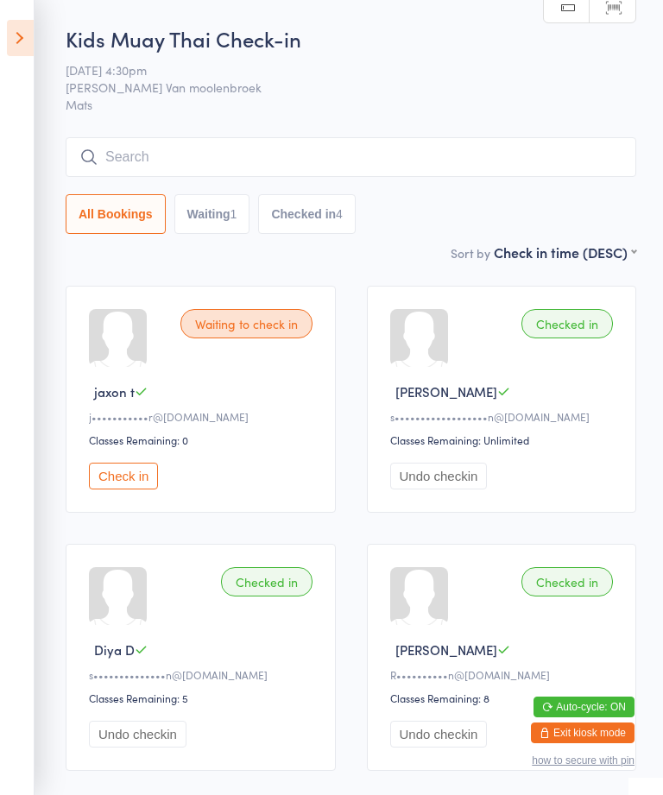
click at [187, 149] on input "search" at bounding box center [351, 157] width 571 height 40
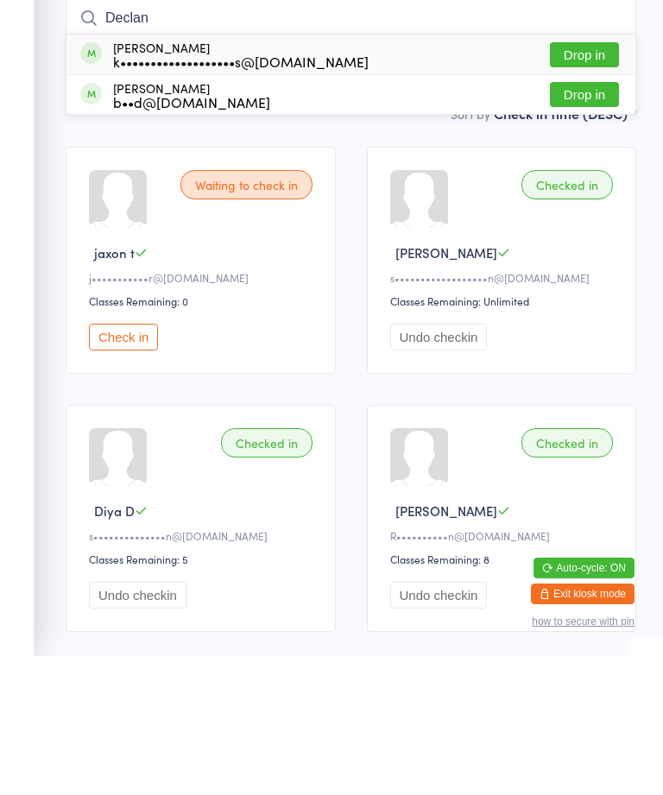
type input "Declan"
click at [598, 181] on button "Drop in" at bounding box center [584, 193] width 69 height 25
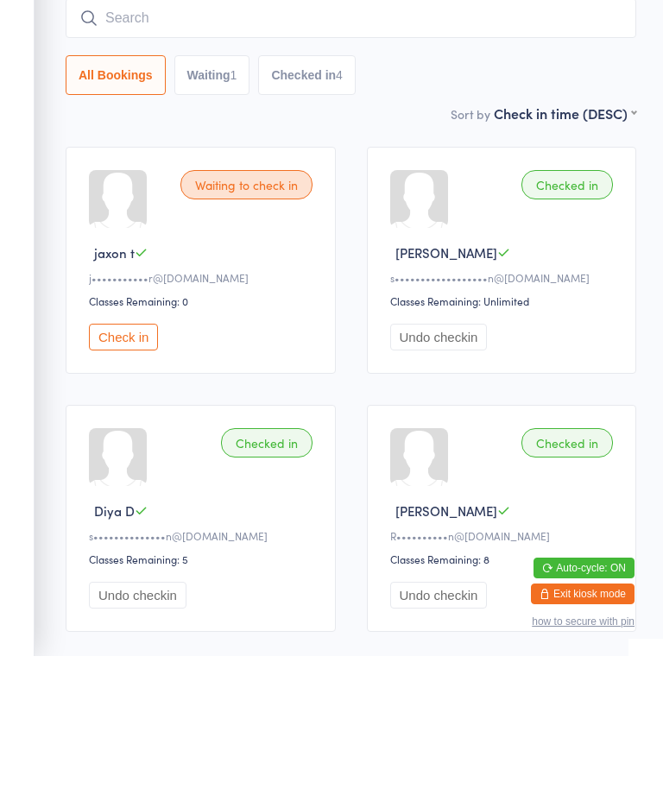
scroll to position [139, 0]
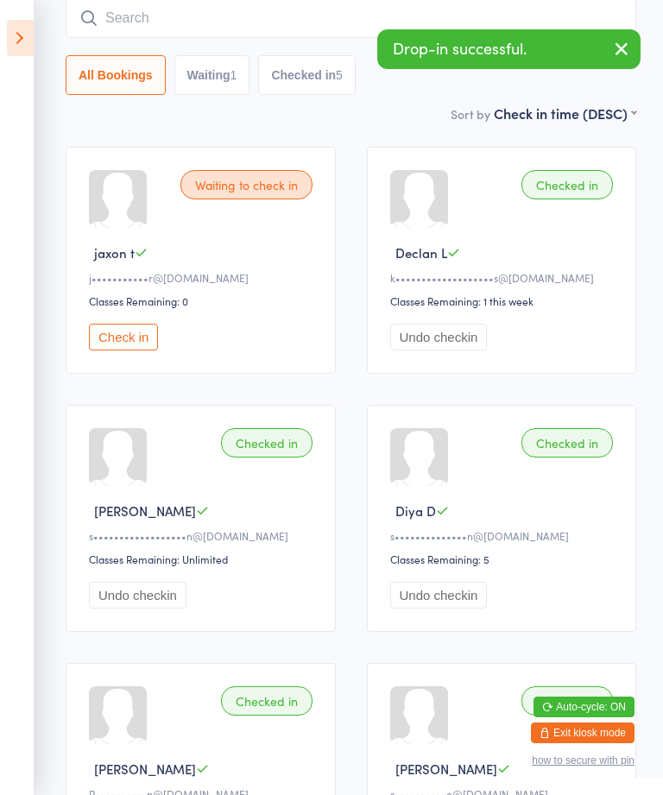
click at [21, 37] on icon at bounding box center [20, 38] width 27 height 36
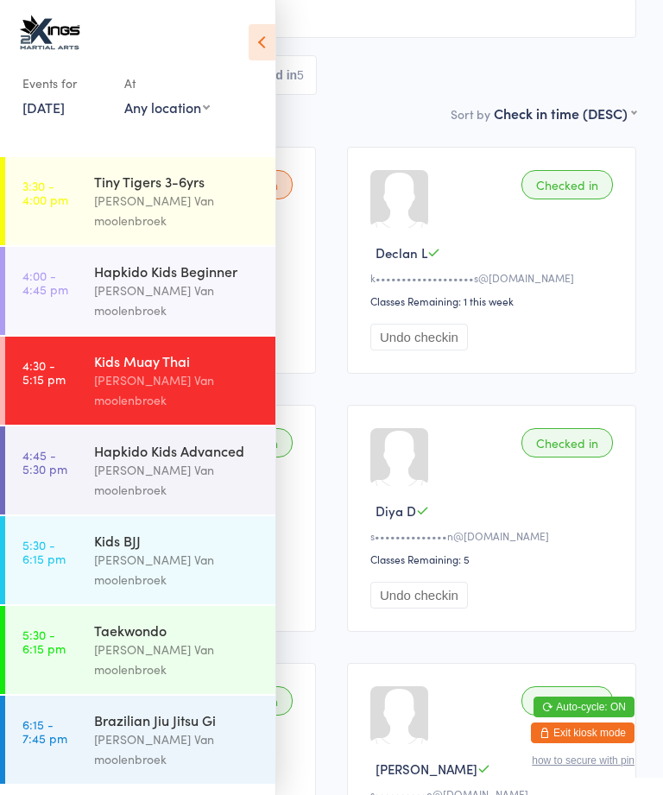
click at [98, 441] on div "Hapkido Kids Advanced" at bounding box center [177, 450] width 167 height 19
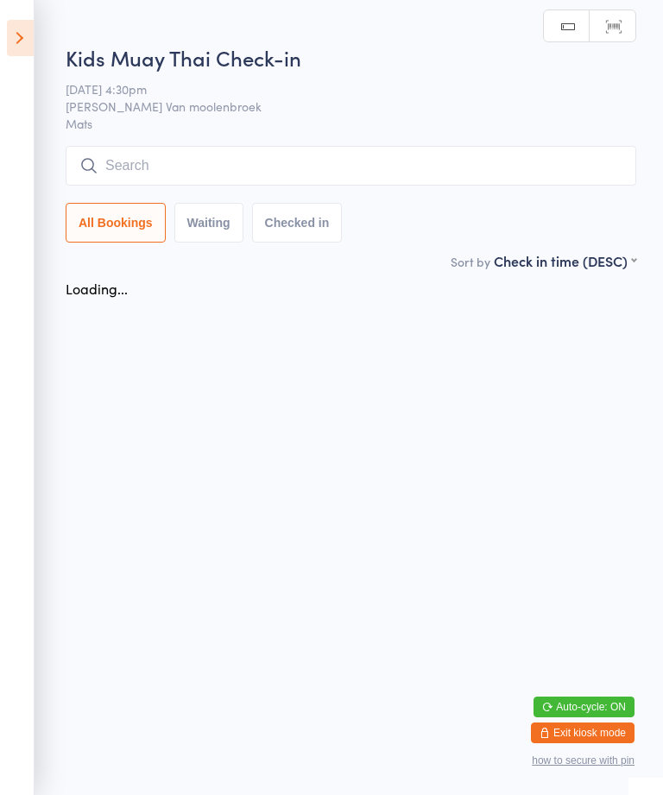
click at [219, 143] on div "Kids Muay Thai Check-in 15 Sep 4:30pm Shantal Van moolenbroek Mats Manual searc…" at bounding box center [351, 147] width 571 height 208
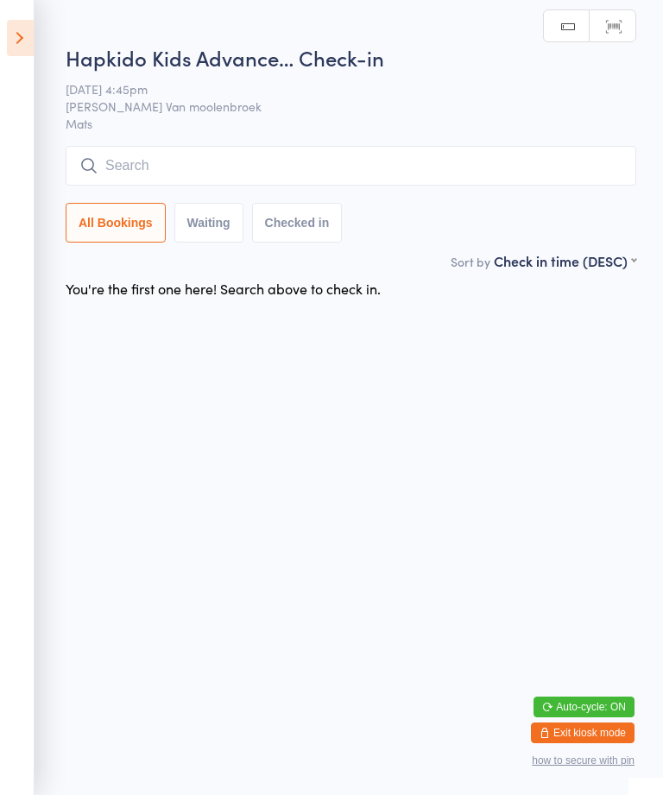
click at [123, 150] on input "search" at bounding box center [351, 166] width 571 height 40
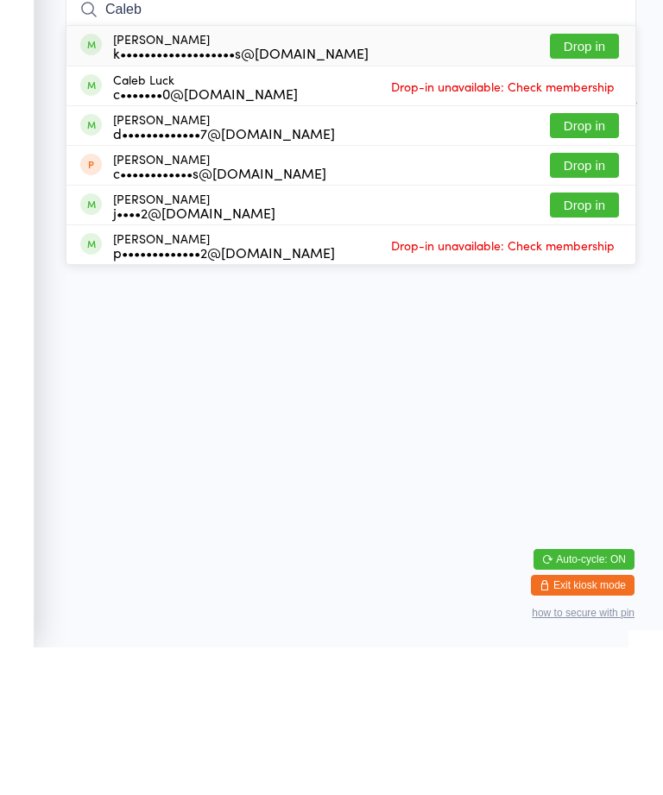
type input "Caleb"
click at [596, 174] on div "Caleb Lane k•••••••••••••••••••s@gmail.com Drop in" at bounding box center [351, 194] width 569 height 40
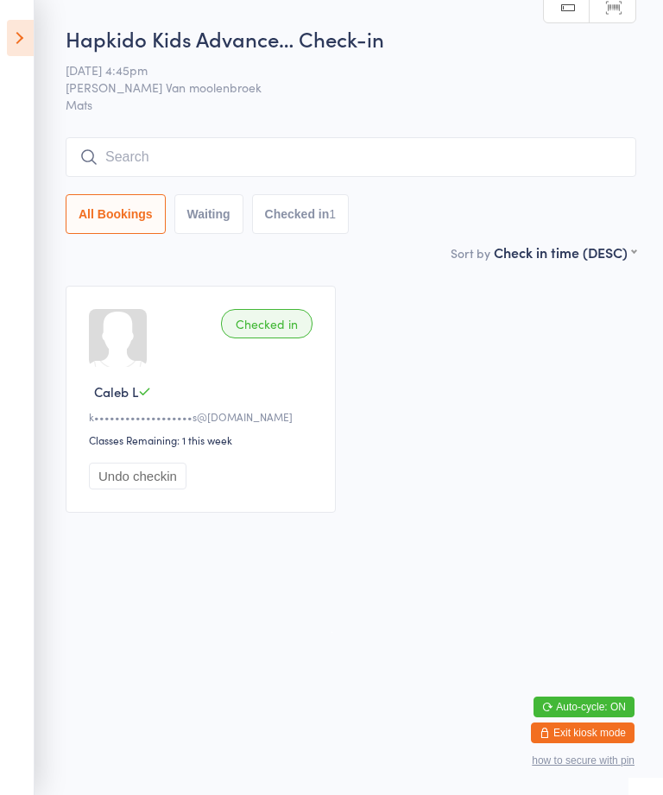
click at [19, 42] on icon at bounding box center [20, 38] width 27 height 36
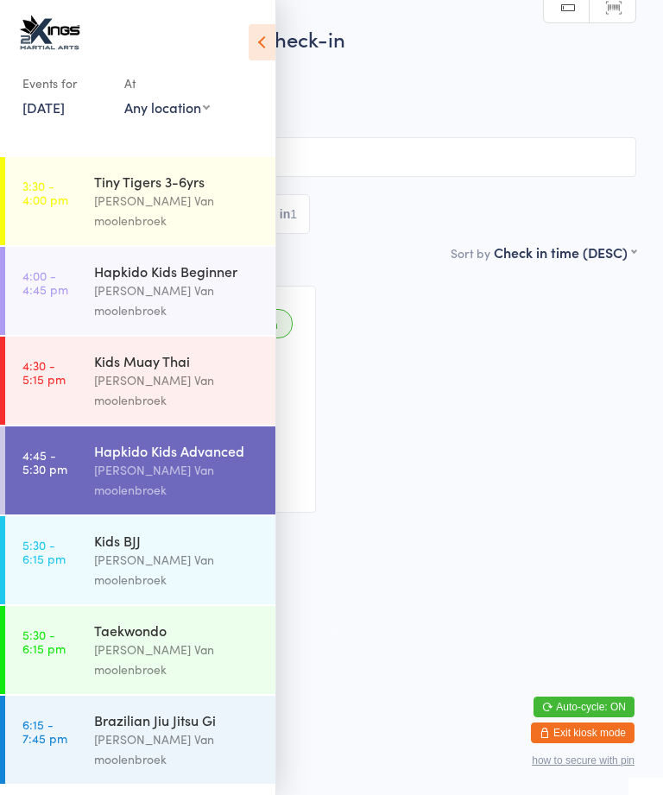
click at [202, 371] on div "[PERSON_NAME] Van moolenbroek" at bounding box center [177, 391] width 167 height 40
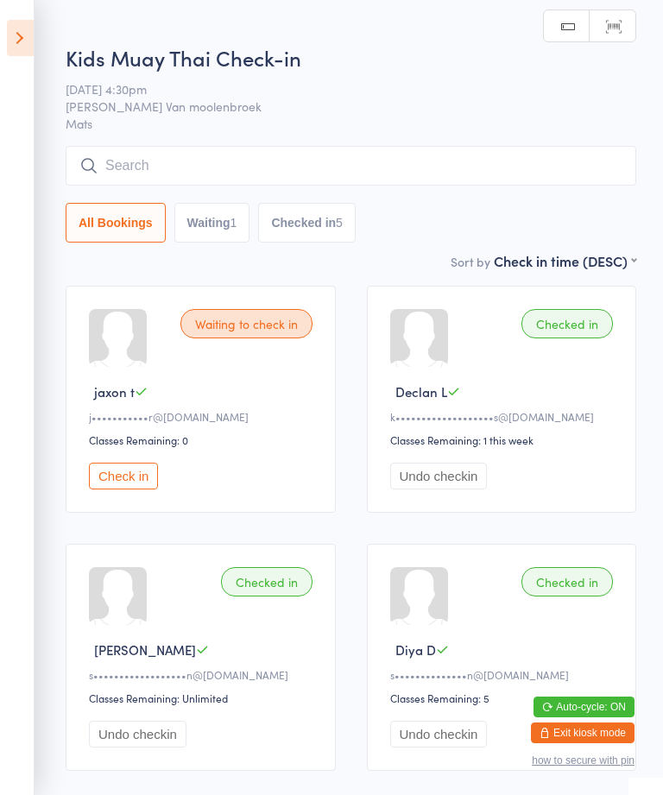
click at [426, 162] on input "search" at bounding box center [351, 166] width 571 height 40
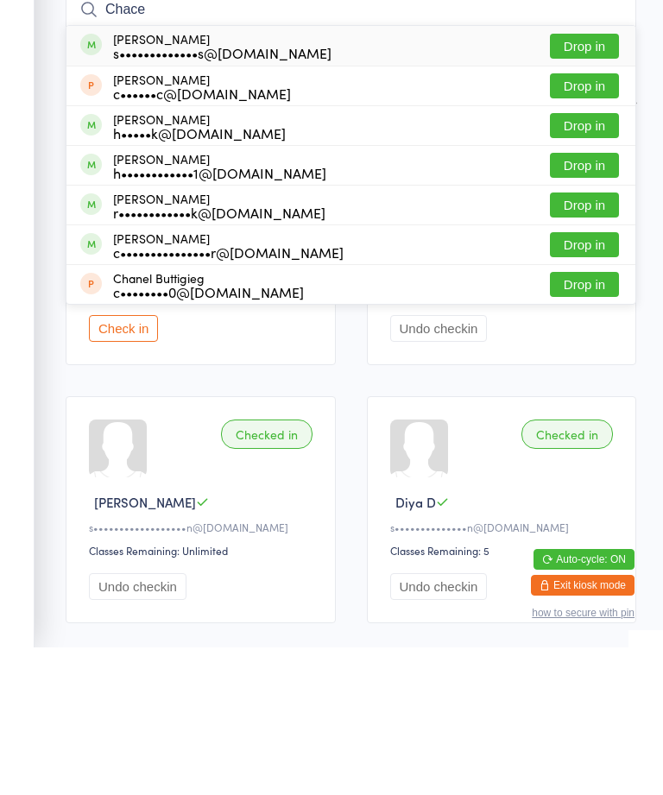
type input "Chace"
click at [599, 181] on button "Drop in" at bounding box center [584, 193] width 69 height 25
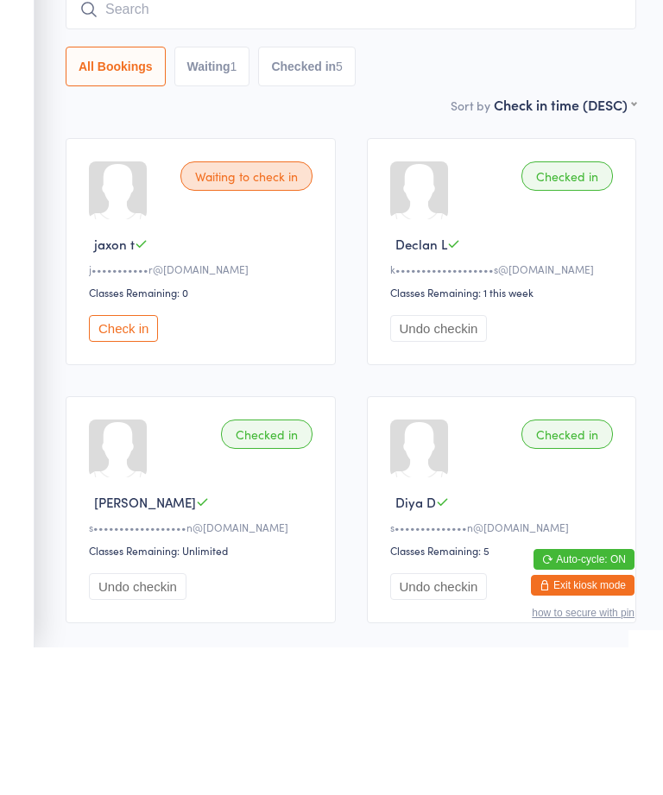
scroll to position [148, 0]
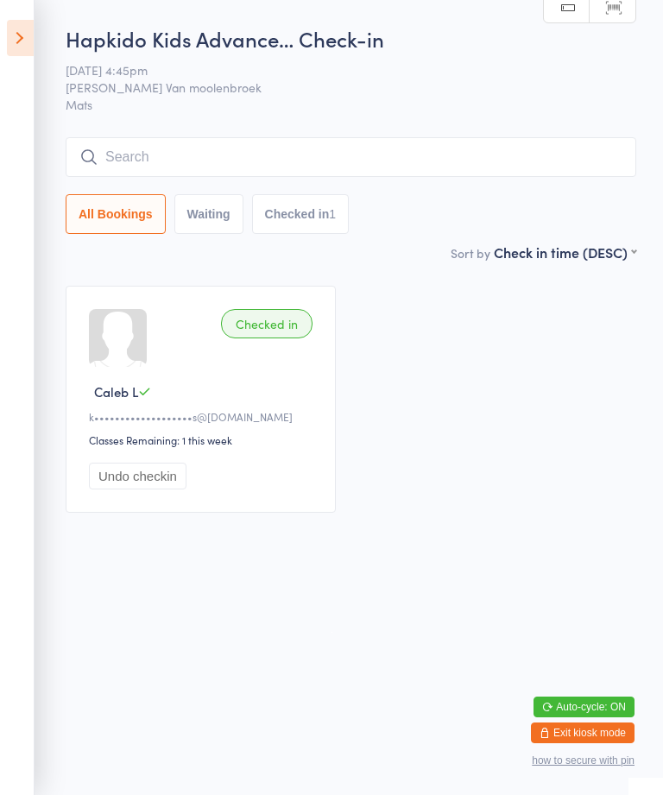
click at [524, 175] on input "search" at bounding box center [351, 157] width 571 height 40
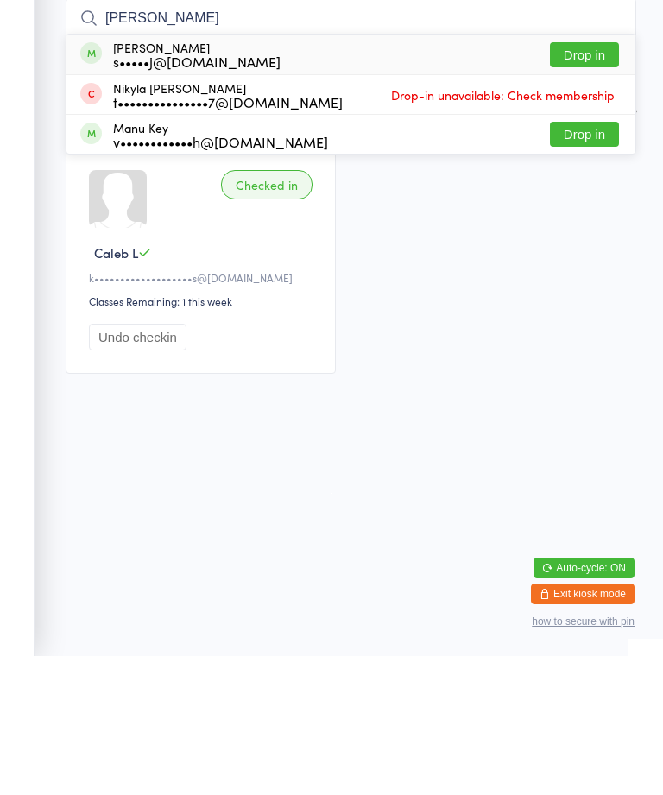
type input "Mary"
click at [206, 180] on div "Mary Jacob s•••••j@gmail.com" at bounding box center [197, 194] width 168 height 28
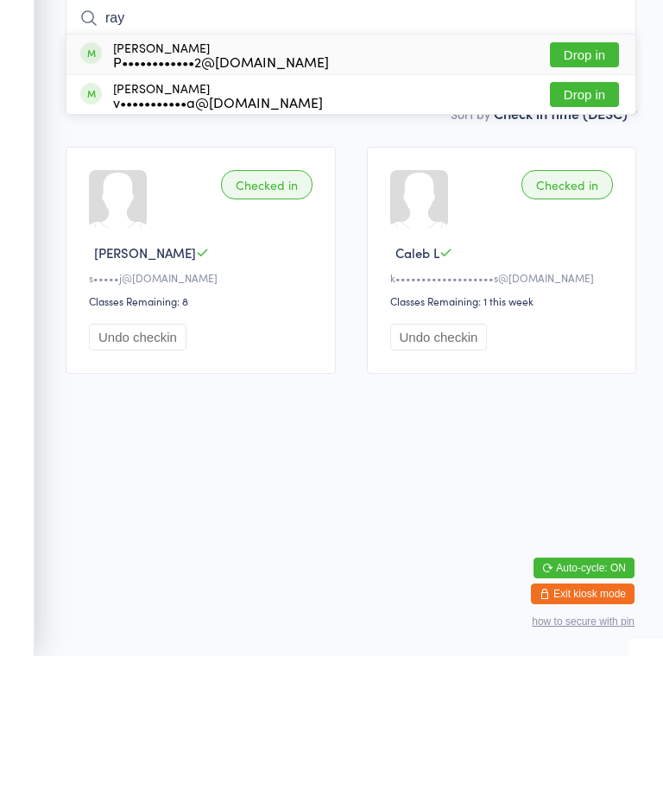
type input "ray"
click at [117, 174] on div "Raynar Howard P••••••••••••2@yahoo.com Drop in" at bounding box center [351, 194] width 569 height 40
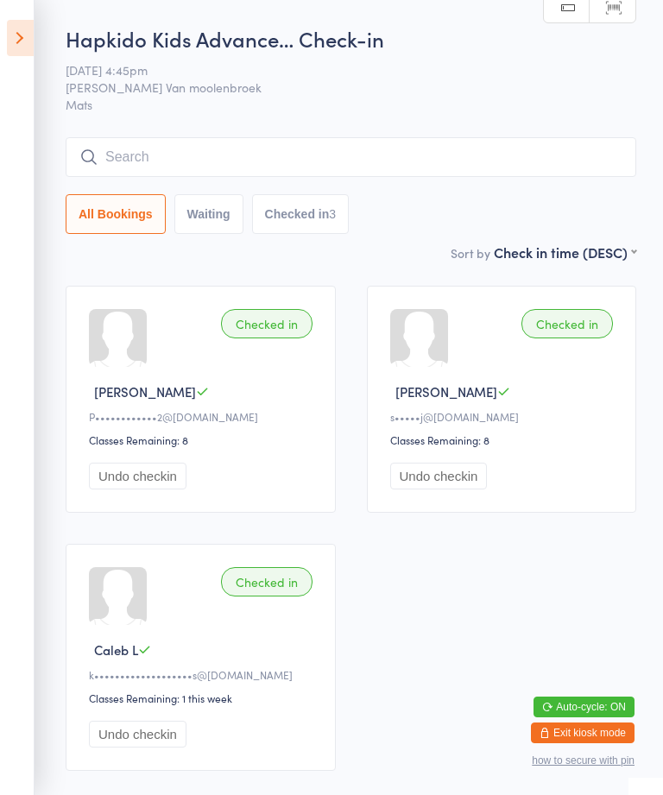
click at [424, 121] on div "Hapkido Kids Advance… Check-in 15 Sep 4:45pm Shantal Van moolenbroek Mats Manua…" at bounding box center [351, 133] width 571 height 219
click at [348, 155] on input "search" at bounding box center [351, 157] width 571 height 40
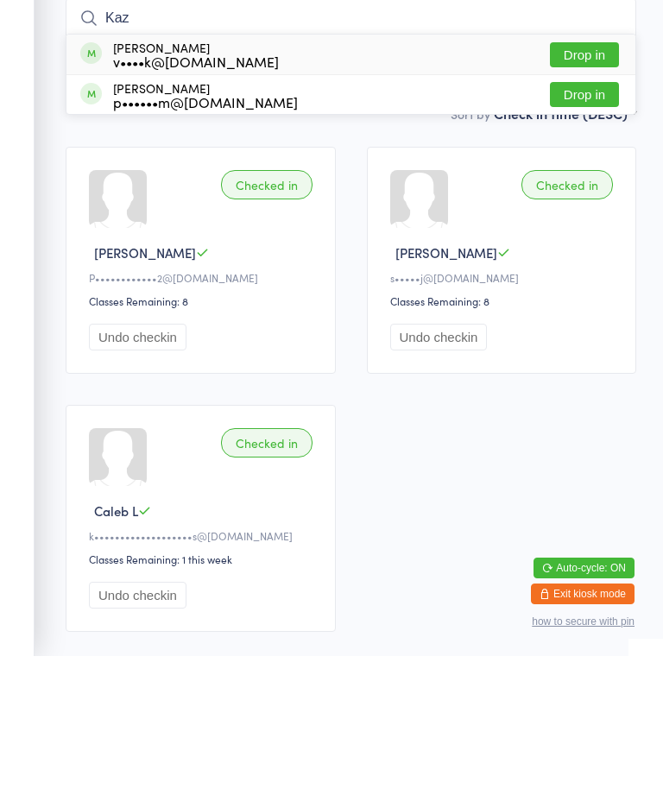
type input "Kaz"
click at [596, 221] on button "Drop in" at bounding box center [584, 233] width 69 height 25
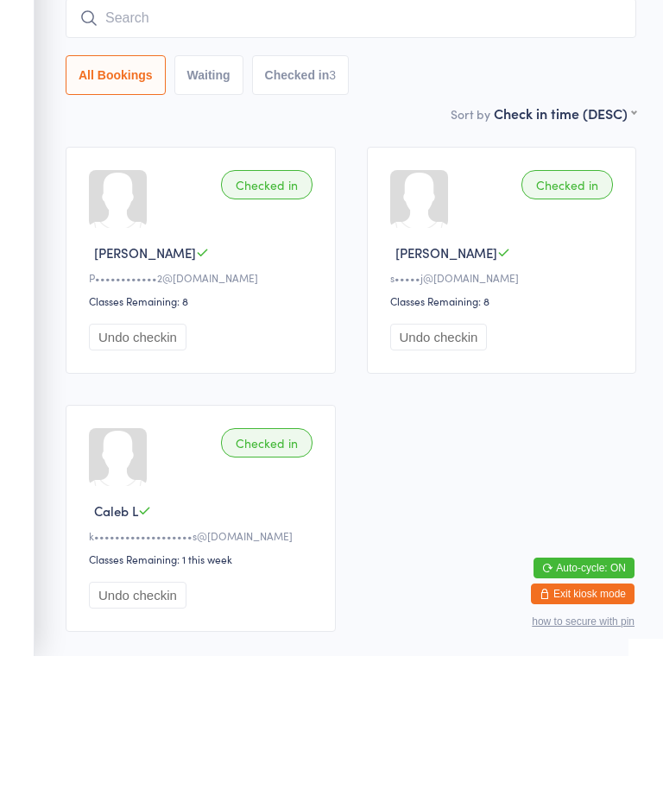
click at [430, 137] on input "search" at bounding box center [351, 157] width 571 height 40
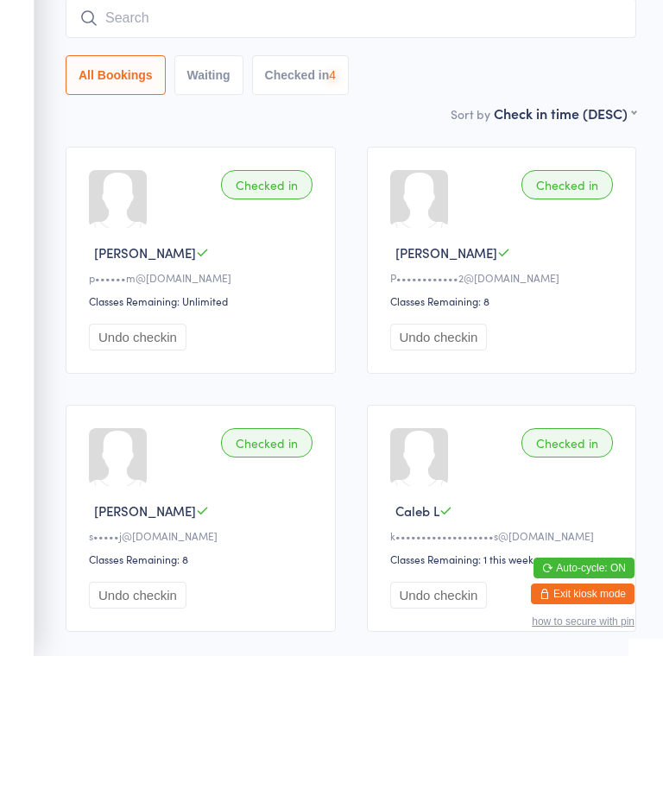
click at [416, 137] on input "search" at bounding box center [351, 157] width 571 height 40
click at [440, 137] on input "search" at bounding box center [351, 157] width 571 height 40
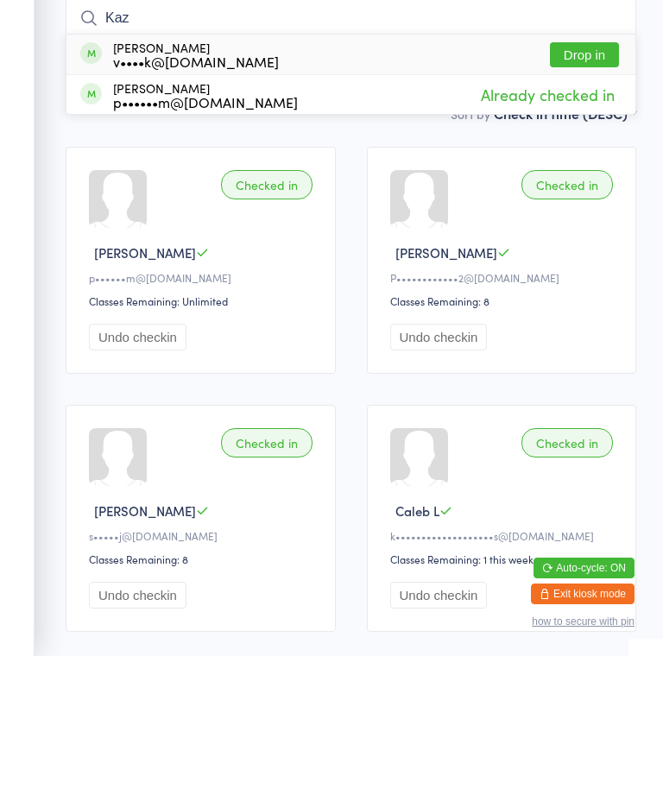
type input "Kaz"
click at [585, 174] on div "Ian Kazantsev v••••k@datacat.co.nz Drop in" at bounding box center [351, 194] width 569 height 40
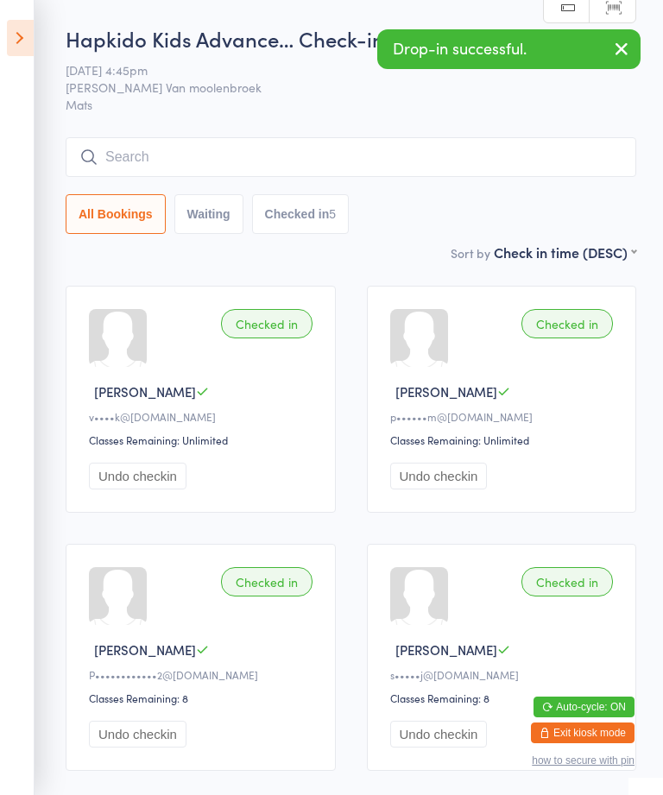
click at [22, 29] on icon at bounding box center [20, 38] width 27 height 36
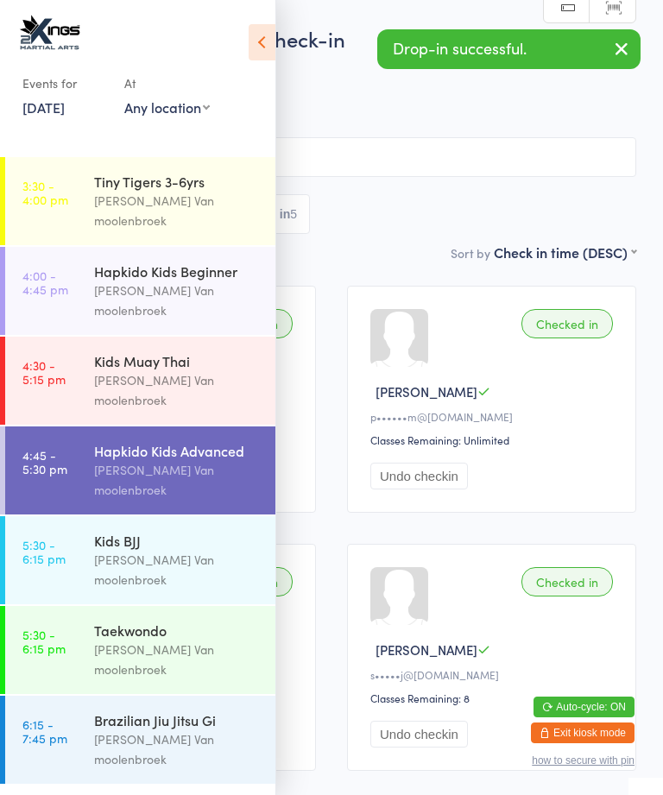
click at [190, 531] on div "Kids BJJ" at bounding box center [177, 540] width 167 height 19
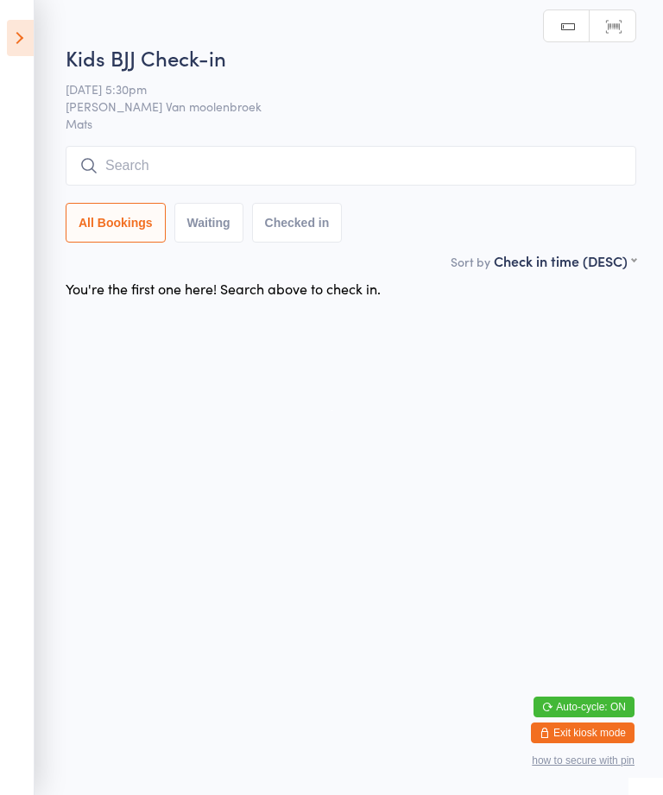
click at [370, 154] on input "search" at bounding box center [351, 166] width 571 height 40
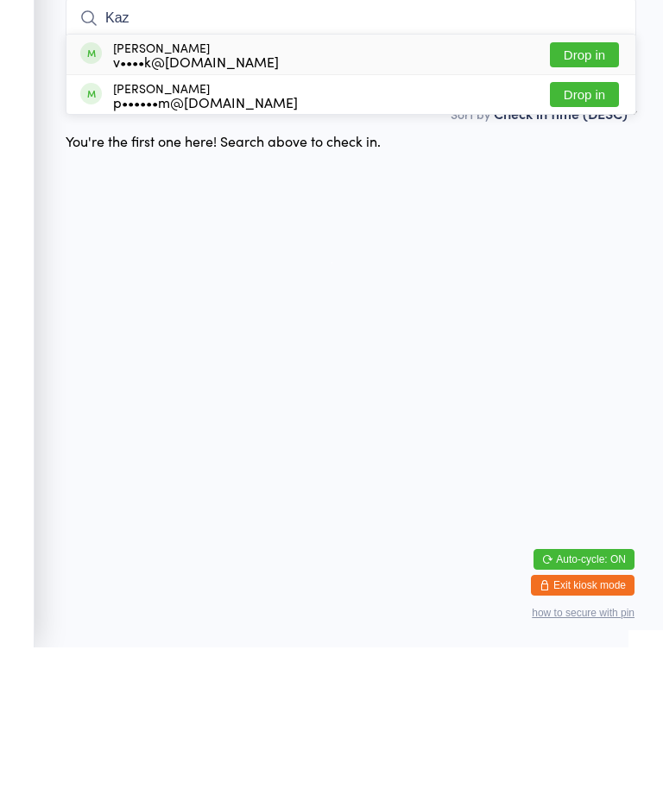
type input "Kaz"
click at [580, 230] on button "Drop in" at bounding box center [584, 242] width 69 height 25
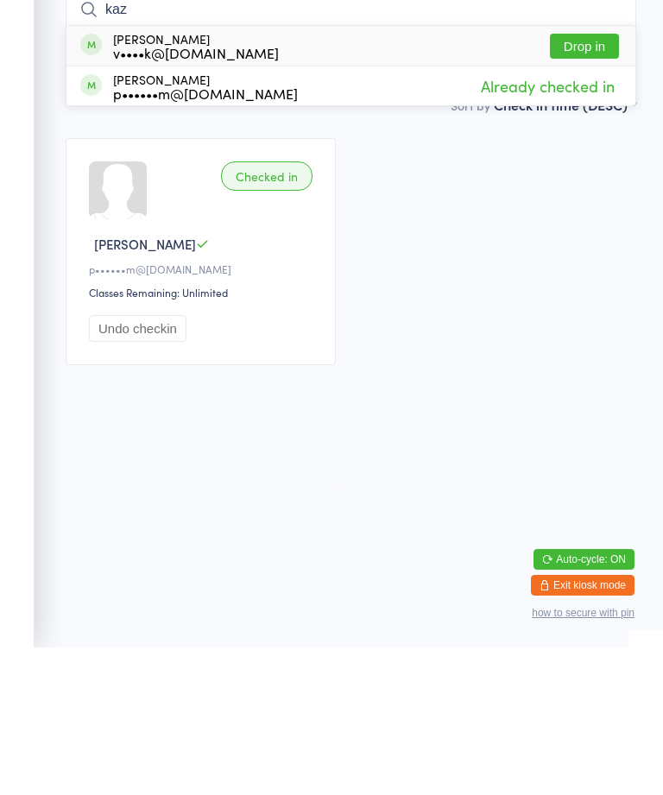
type input "kaz"
click at [605, 181] on button "Drop in" at bounding box center [584, 193] width 69 height 25
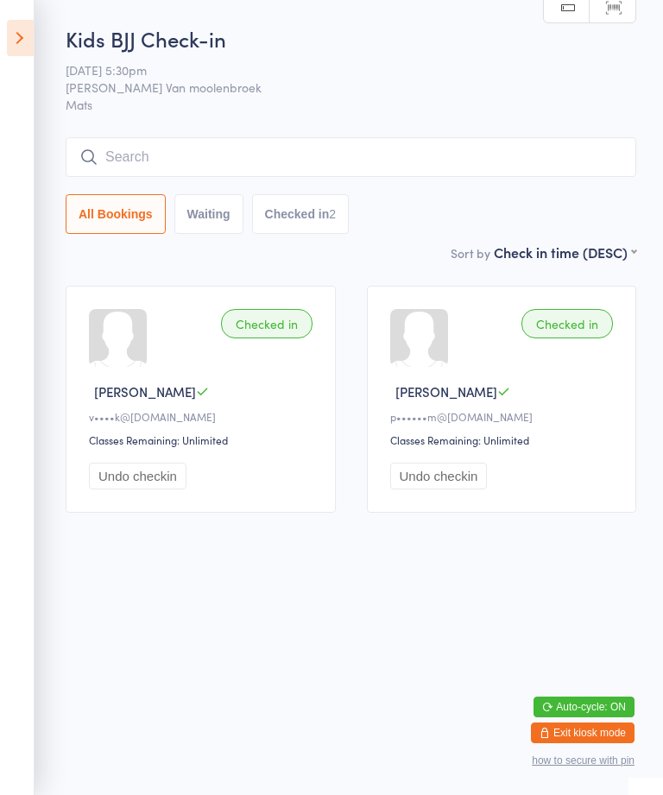
click at [17, 31] on icon at bounding box center [20, 38] width 27 height 36
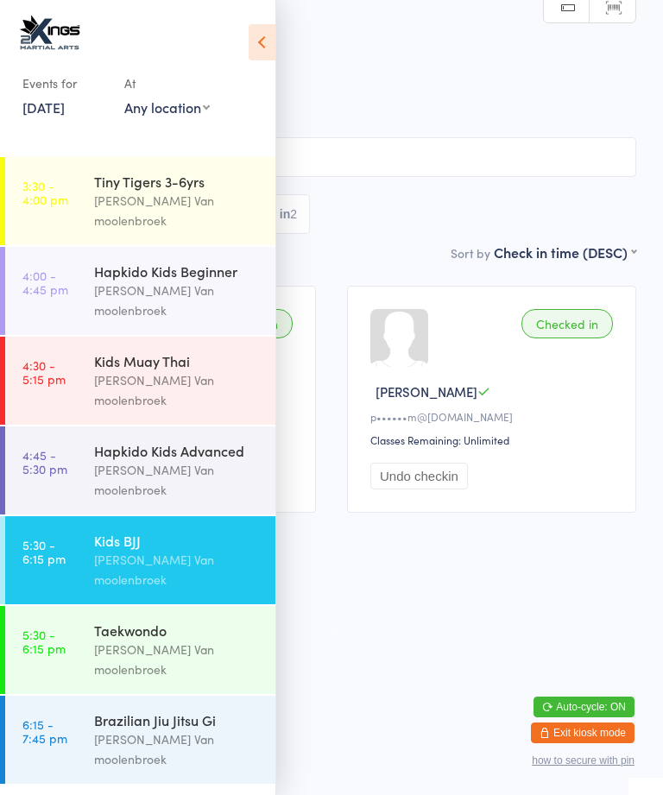
click at [219, 441] on div "Hapkido Kids Advanced" at bounding box center [177, 450] width 167 height 19
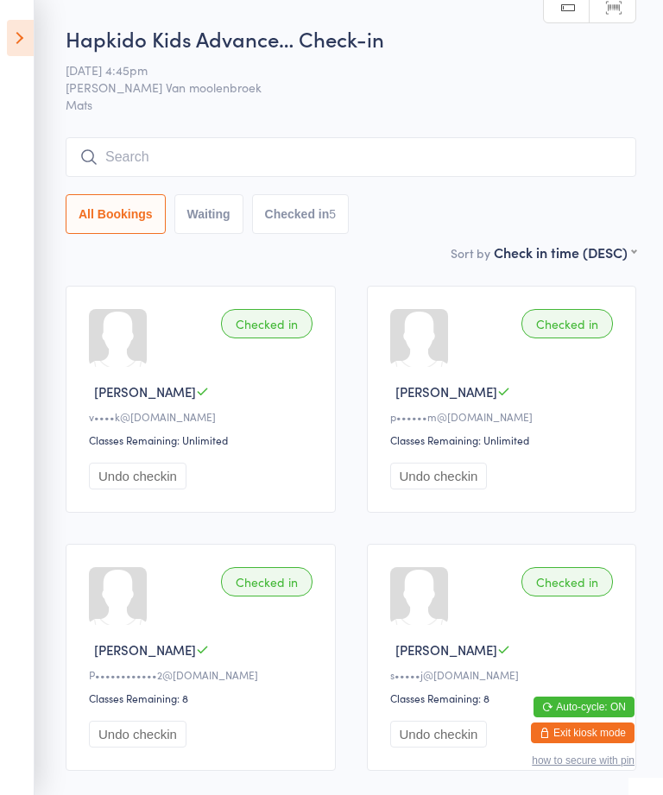
click at [155, 155] on input "search" at bounding box center [351, 157] width 571 height 40
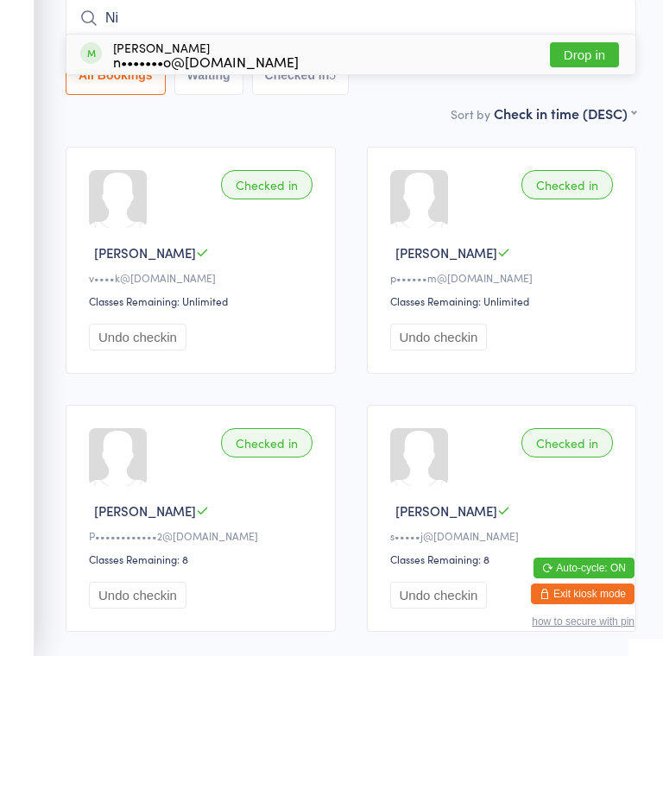
type input "N"
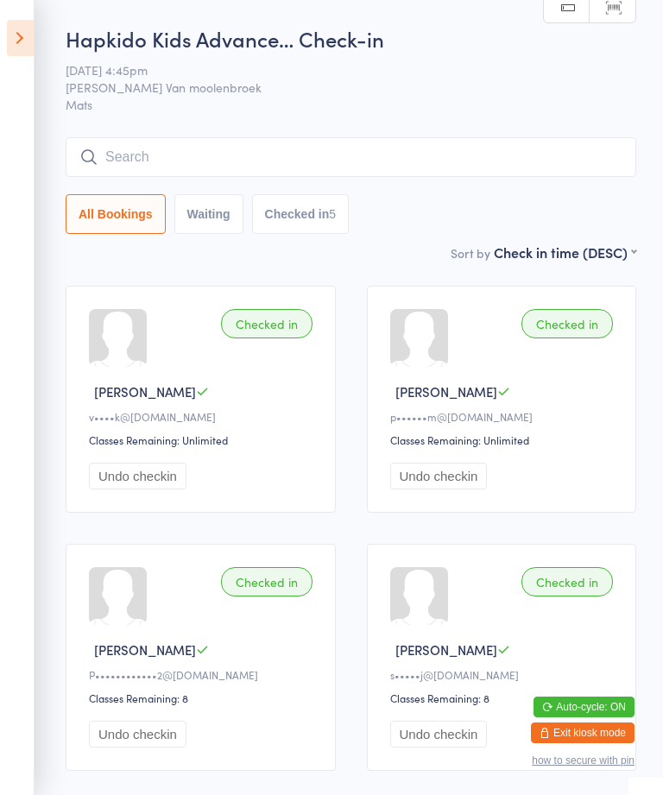
click at [28, 36] on icon at bounding box center [20, 38] width 27 height 36
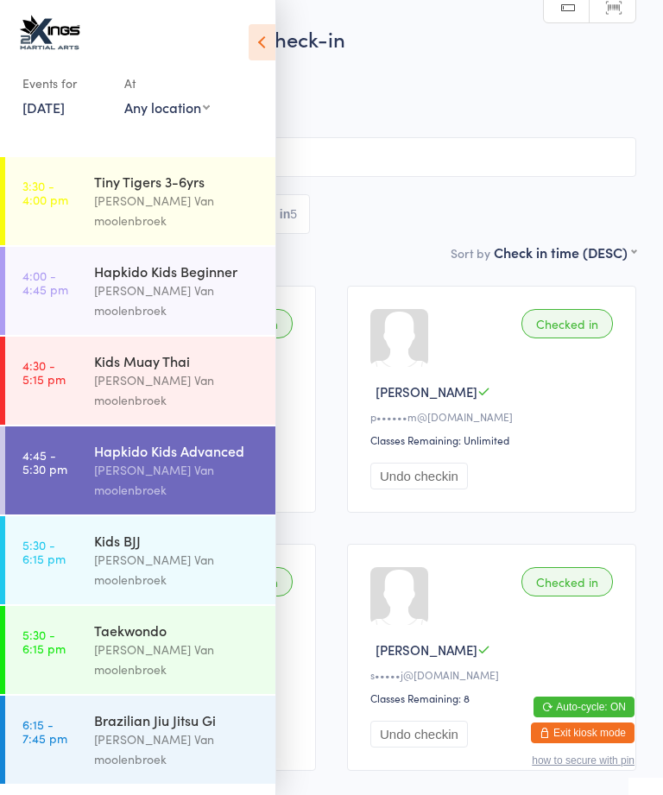
click at [187, 352] on div "Kids Muay Thai" at bounding box center [177, 361] width 167 height 19
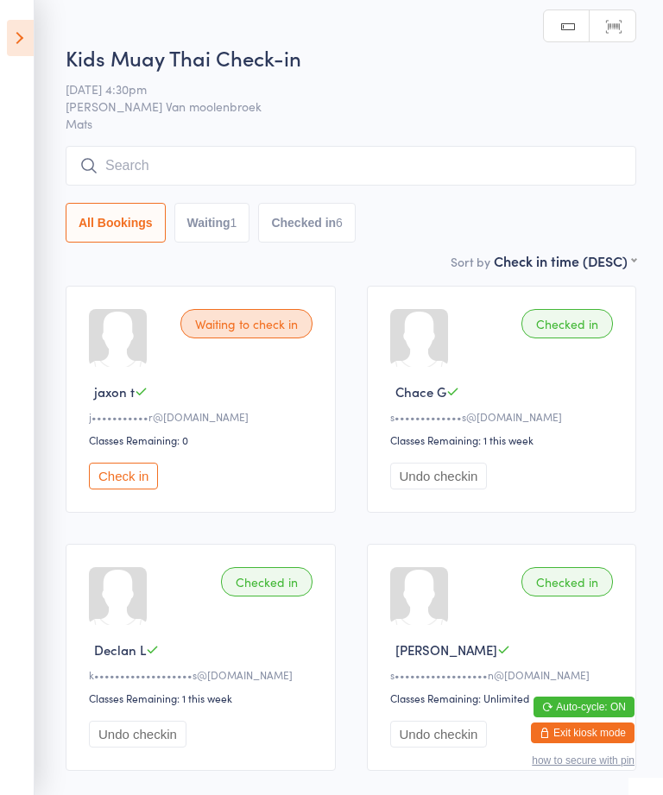
click at [32, 35] on icon at bounding box center [20, 38] width 27 height 36
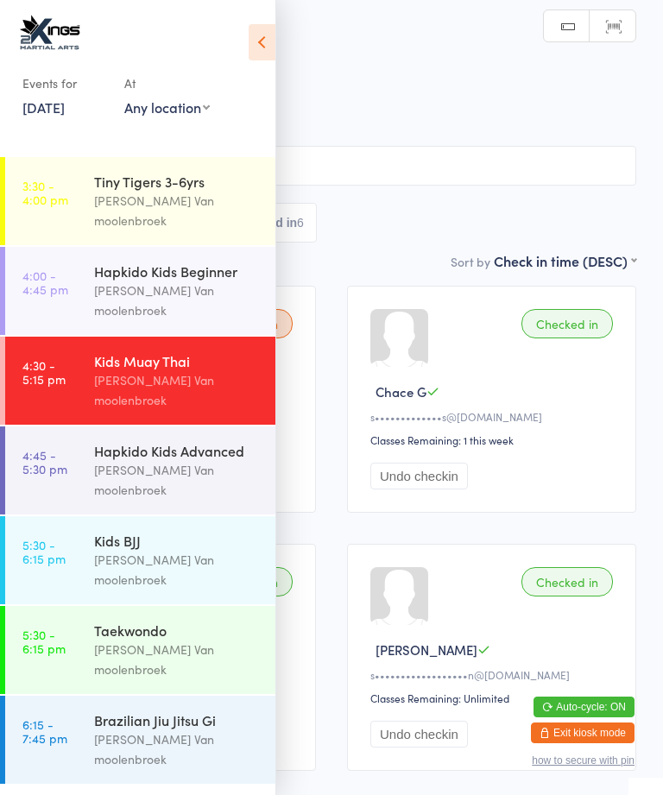
click at [180, 262] on div "Hapkido Kids Beginner" at bounding box center [177, 271] width 167 height 19
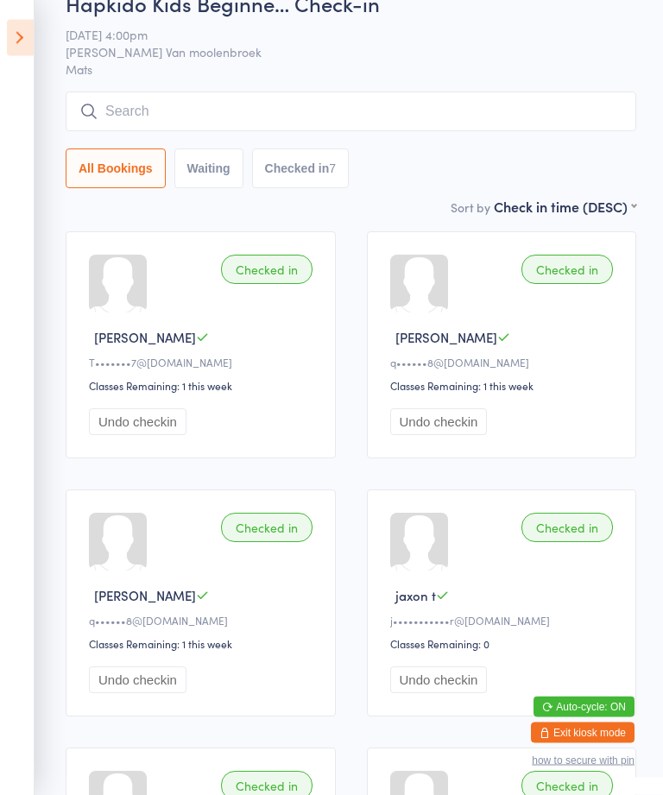
scroll to position [54, 0]
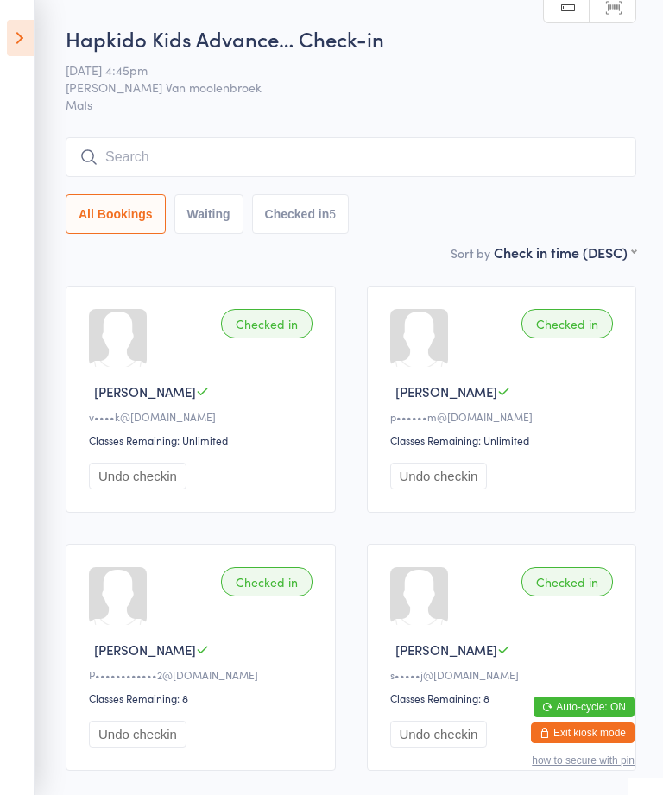
click at [155, 159] on input "search" at bounding box center [351, 157] width 571 height 40
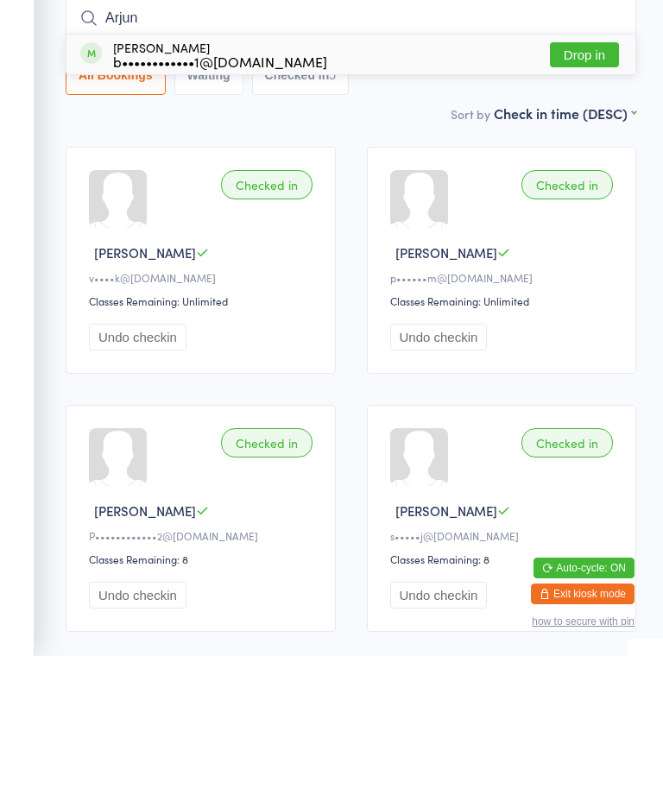
type input "Arjun"
click at [133, 180] on div "Arjun Bagga b••••••••••••1@gmail.com" at bounding box center [220, 194] width 214 height 28
type input "arfhie"
click at [279, 193] on div "c•••••••••••••e@hotmail.com" at bounding box center [223, 200] width 221 height 14
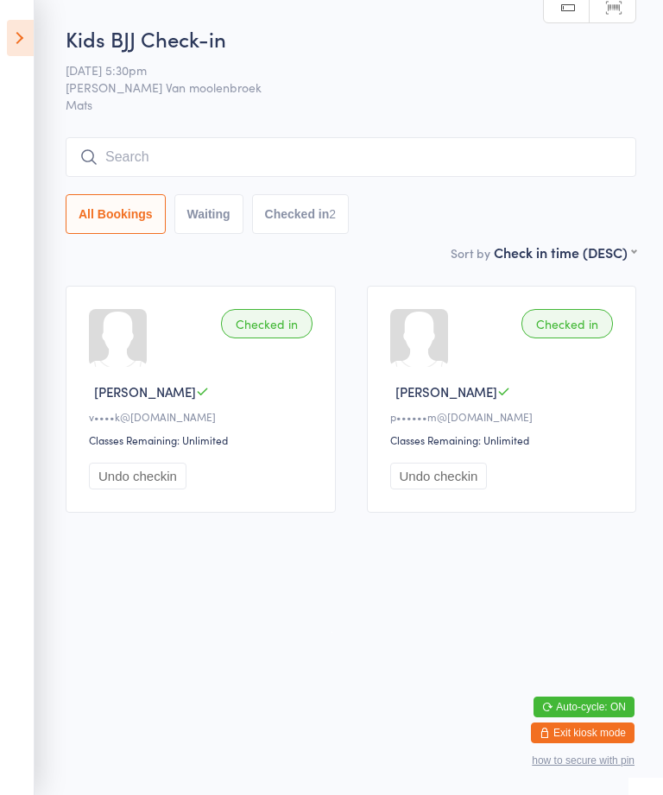
click at [18, 29] on icon at bounding box center [20, 38] width 27 height 36
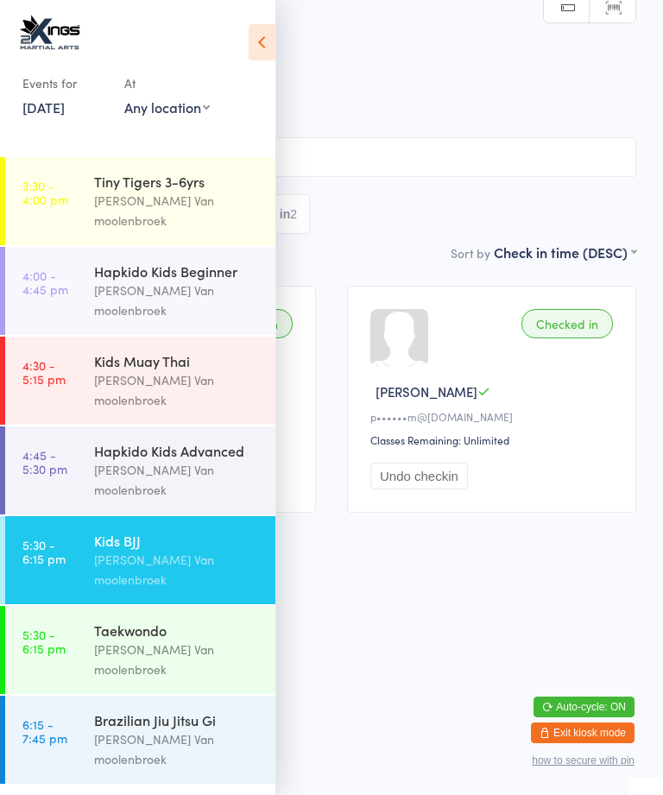
click at [434, 149] on input "search" at bounding box center [332, 157] width 610 height 40
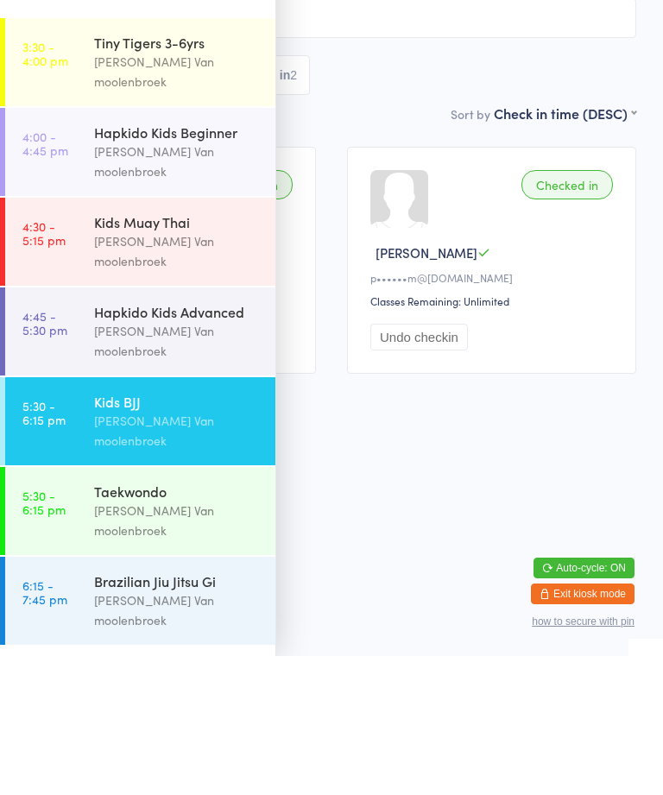
click at [483, 445] on html "You have now entered Kiosk Mode. Members will be able to check themselves in us…" at bounding box center [331, 397] width 663 height 795
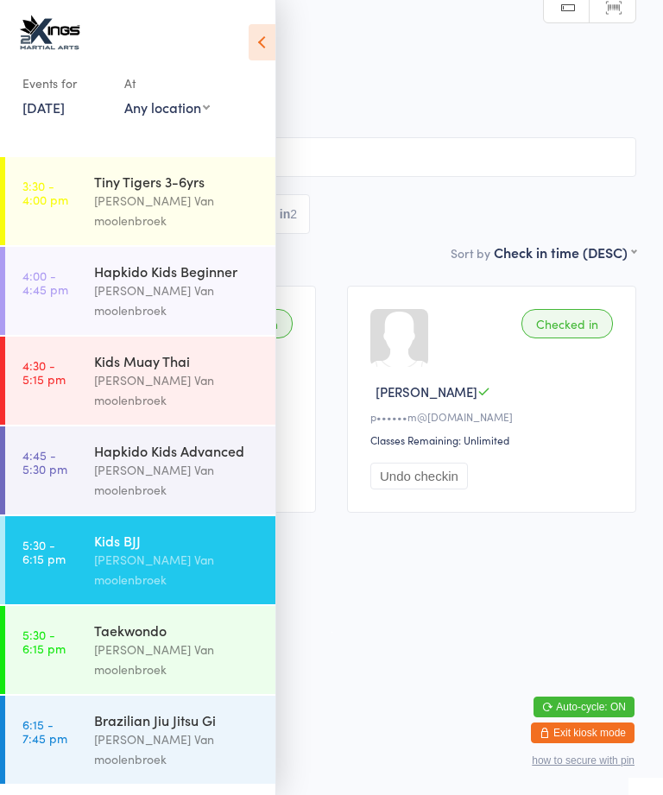
click at [258, 33] on icon at bounding box center [262, 42] width 27 height 36
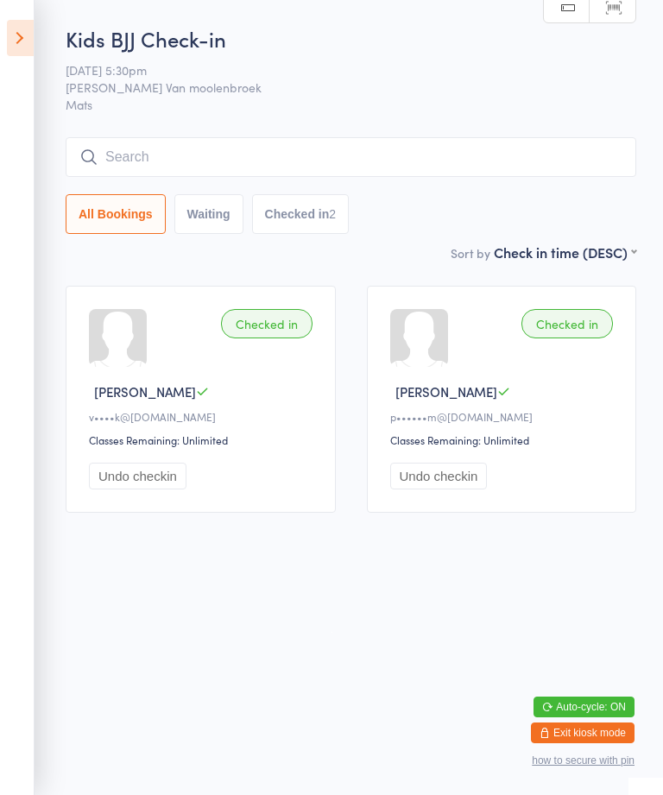
click at [322, 124] on div "Kids BJJ Check-in 15 Sep 5:30pm Shantal Van moolenbroek Mats Manual search Scan…" at bounding box center [351, 133] width 571 height 219
click at [325, 149] on input "search" at bounding box center [351, 157] width 571 height 40
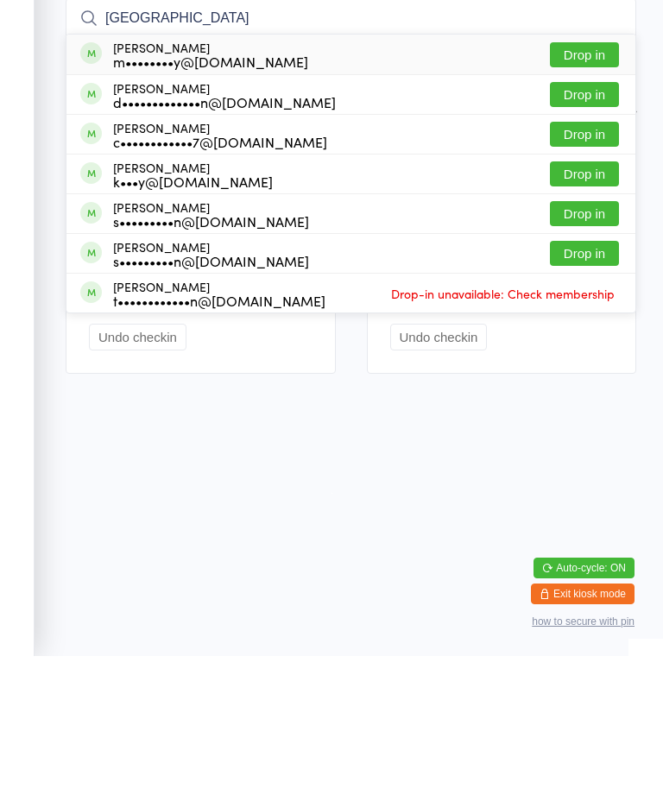
type input "Madison"
click at [586, 181] on button "Drop in" at bounding box center [584, 193] width 69 height 25
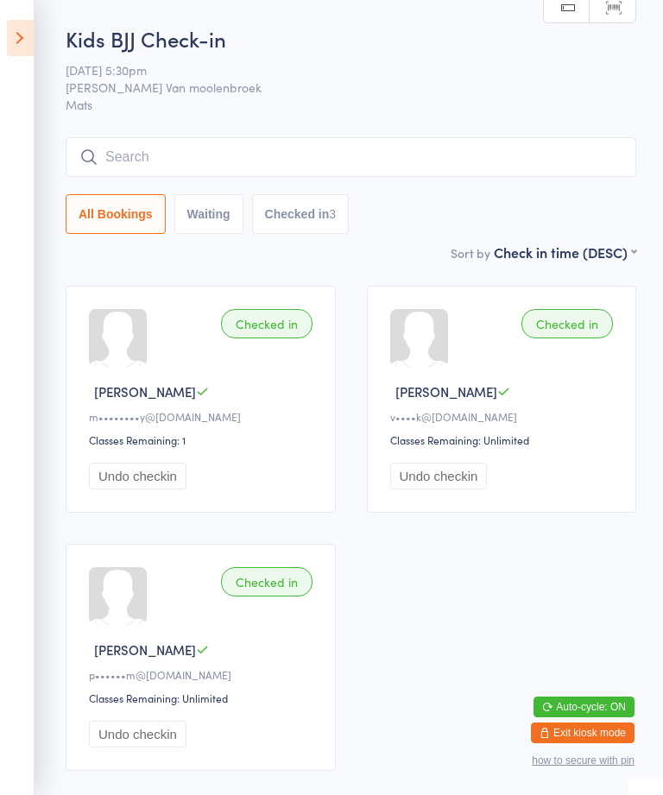
click at [32, 35] on icon at bounding box center [20, 38] width 27 height 36
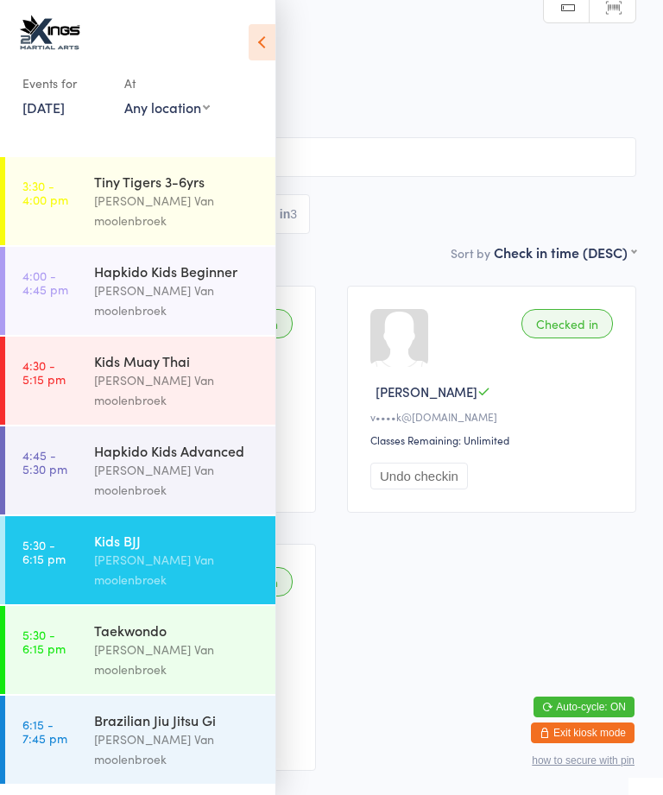
click at [199, 621] on div "Taekwondo" at bounding box center [177, 630] width 167 height 19
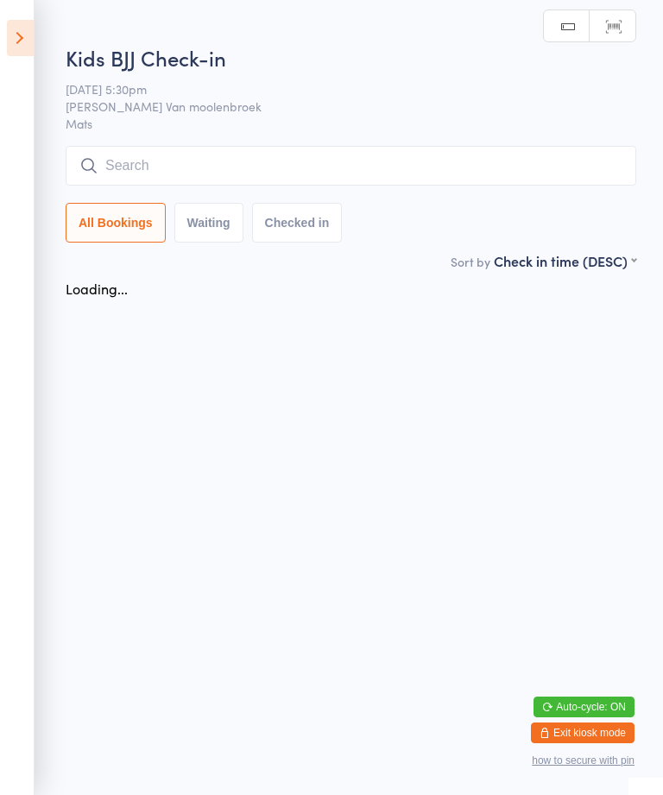
click at [278, 168] on input "search" at bounding box center [351, 166] width 571 height 40
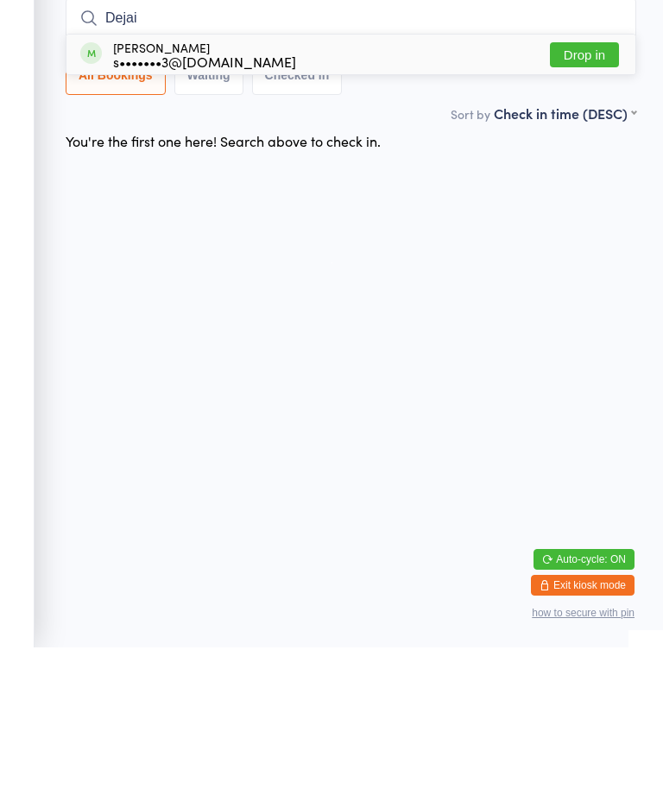
type input "Dejai"
click at [598, 190] on button "Drop in" at bounding box center [584, 202] width 69 height 25
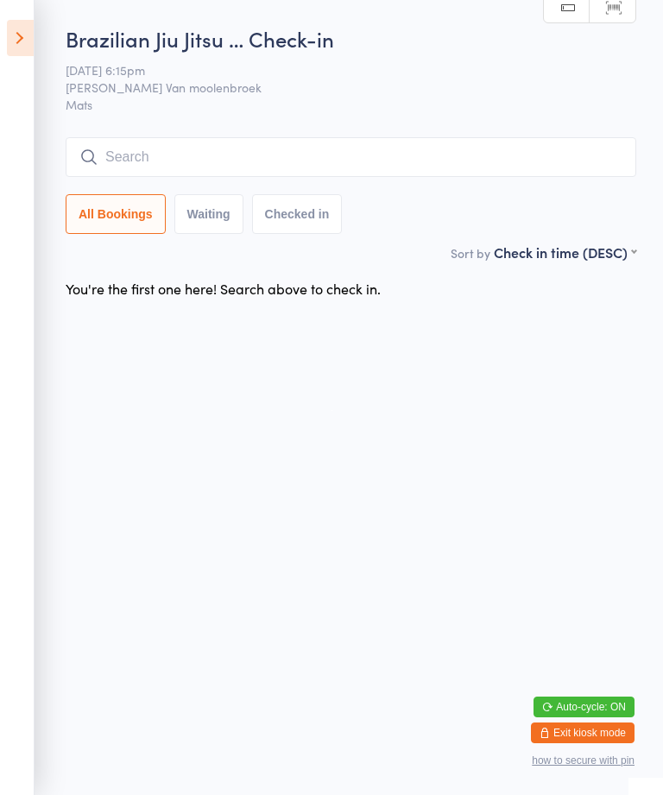
click at [601, 162] on input "search" at bounding box center [351, 157] width 571 height 40
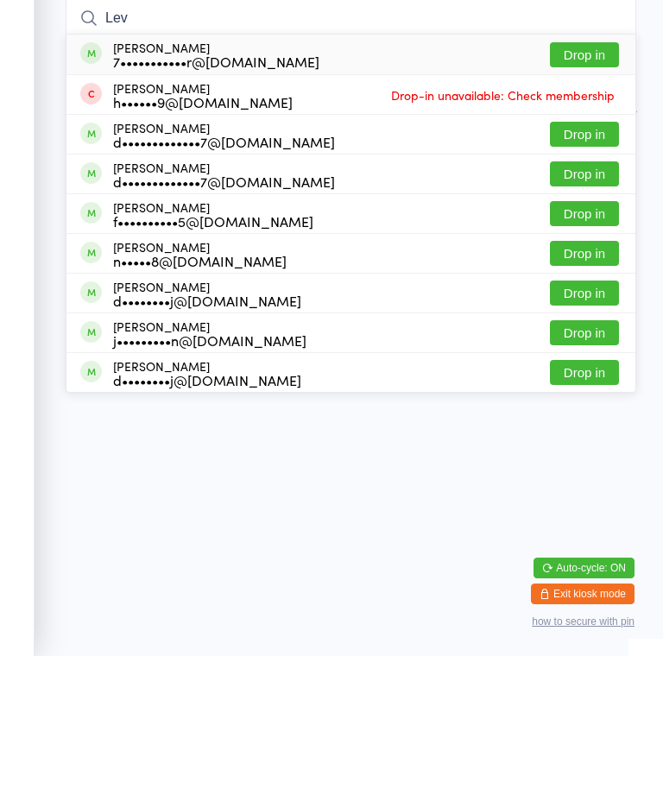
type input "Lev"
click at [594, 181] on button "Drop in" at bounding box center [584, 193] width 69 height 25
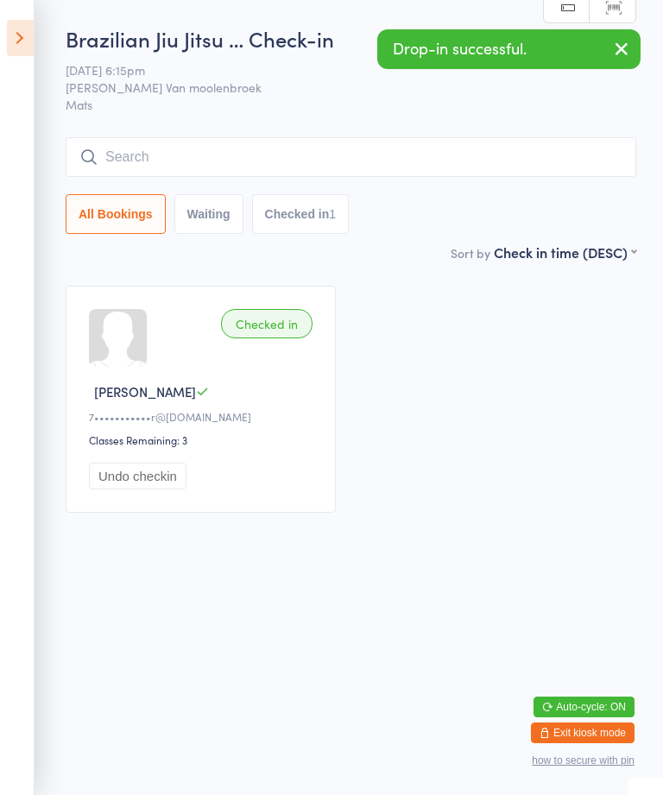
click at [527, 176] on input "search" at bounding box center [351, 157] width 571 height 40
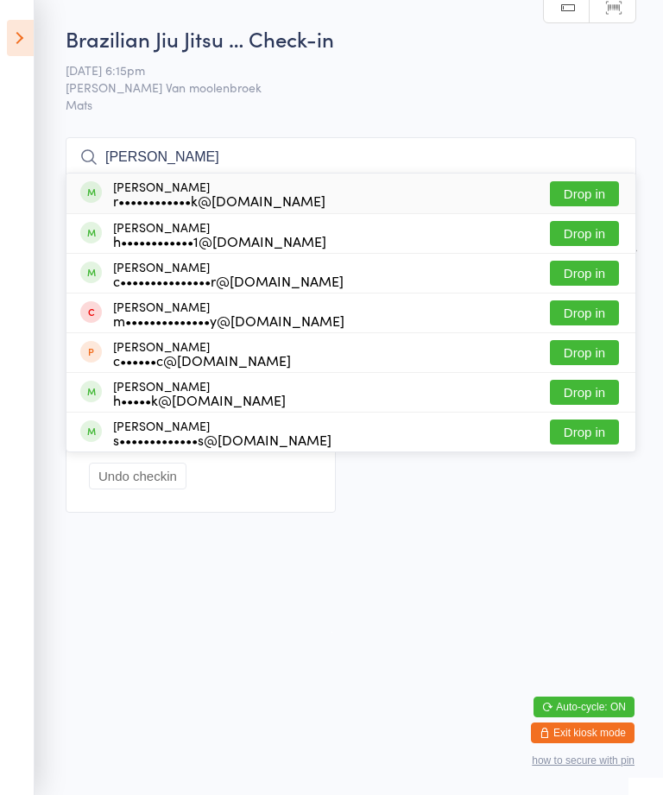
type input "Charlie"
click at [598, 184] on button "Drop in" at bounding box center [584, 193] width 69 height 25
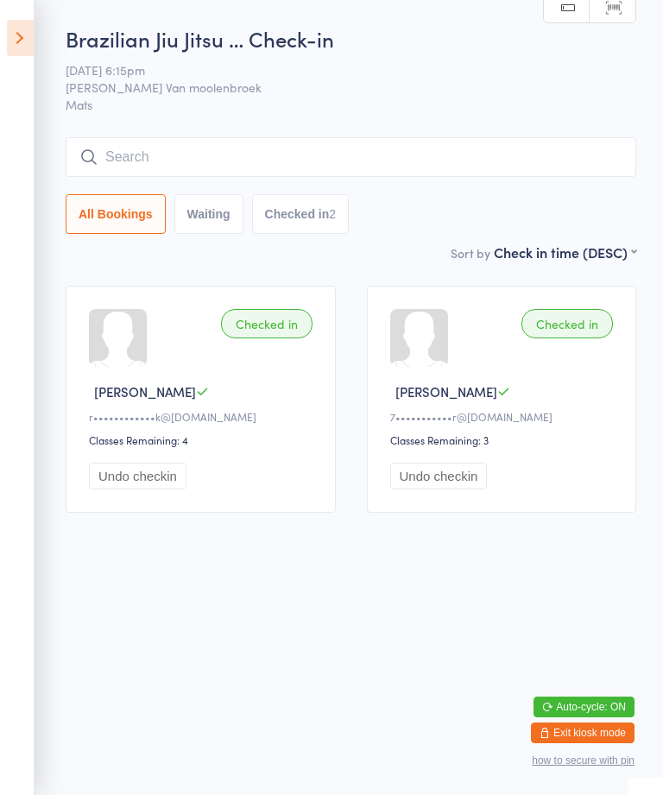
click at [533, 187] on div "All Bookings Waiting Checked in 2" at bounding box center [351, 185] width 571 height 97
click at [510, 147] on input "search" at bounding box center [351, 157] width 571 height 40
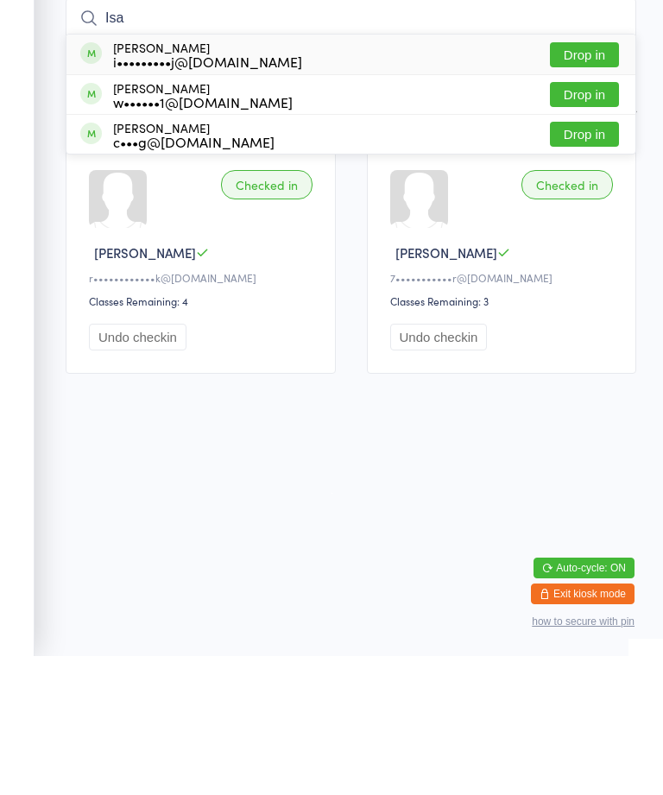
click at [258, 137] on input "Isa" at bounding box center [351, 157] width 571 height 40
type input "Isa"
click at [318, 174] on div "Isaiah Hajj i•••••••••j@icloud.com Drop in" at bounding box center [351, 194] width 569 height 40
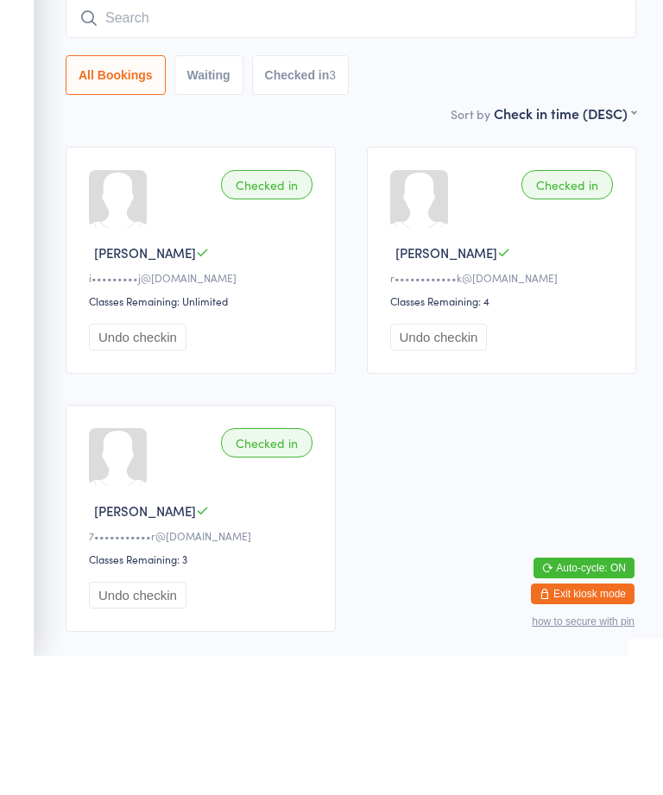
click at [451, 423] on div "Checked in Isaiah H i•••••••••j@icloud.com Classes Remaining: Unlimited Undo ch…" at bounding box center [351, 528] width 602 height 516
